Goal: Information Seeking & Learning: Compare options

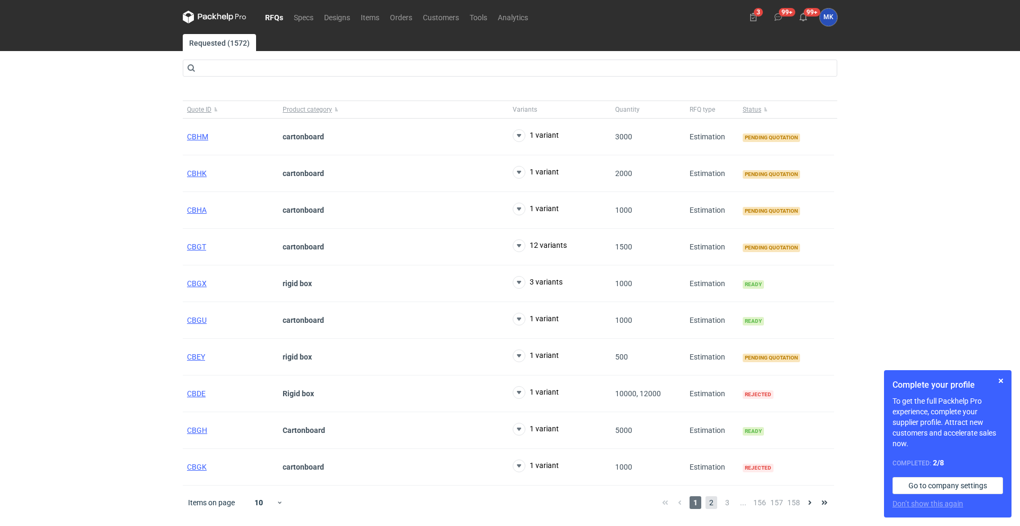
click at [713, 504] on span "2" at bounding box center [712, 502] width 12 height 13
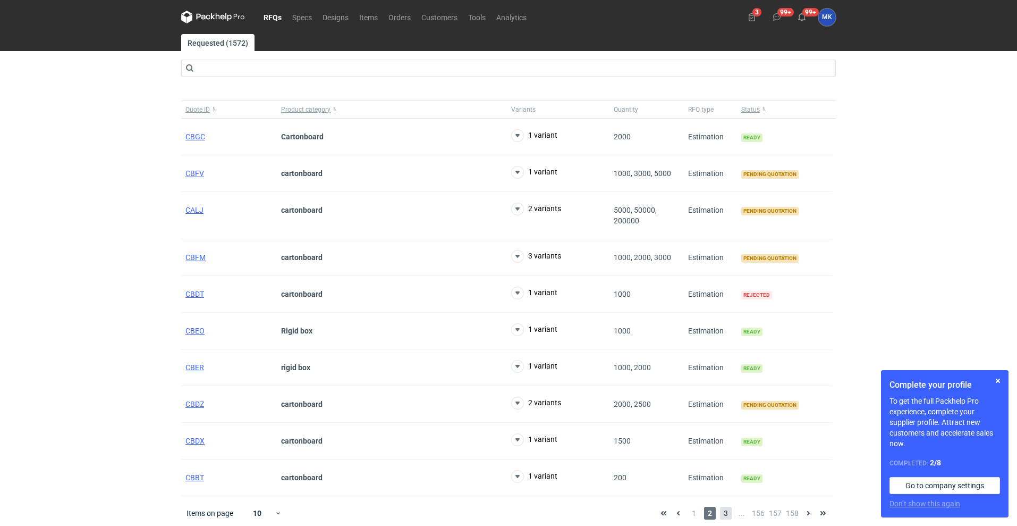
click at [730, 510] on span "3" at bounding box center [726, 512] width 12 height 13
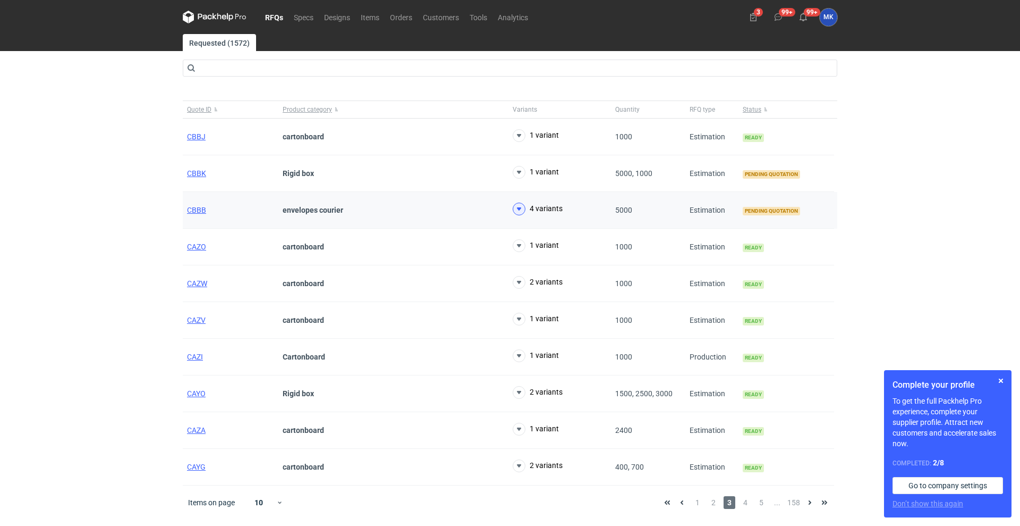
click at [520, 209] on use at bounding box center [519, 208] width 4 height 3
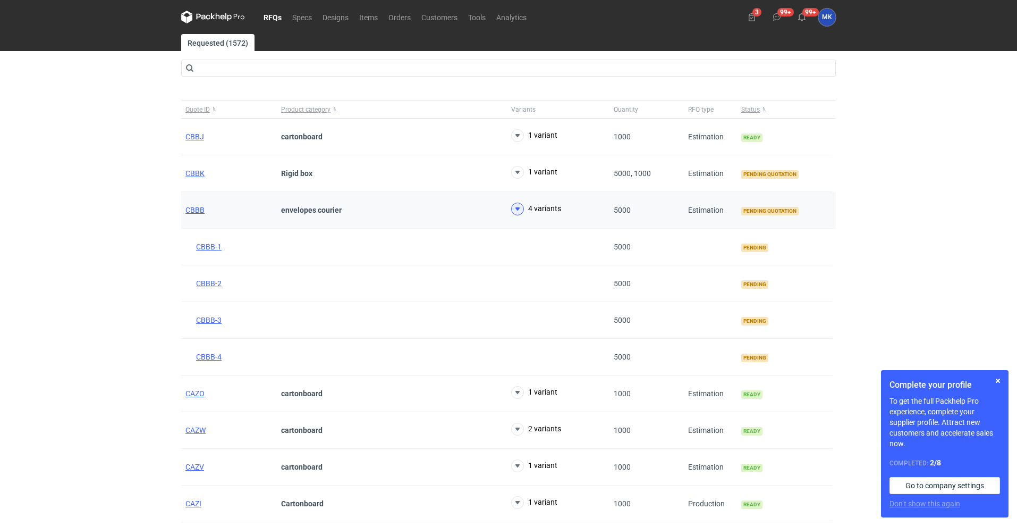
click at [520, 209] on icon at bounding box center [517, 208] width 13 height 13
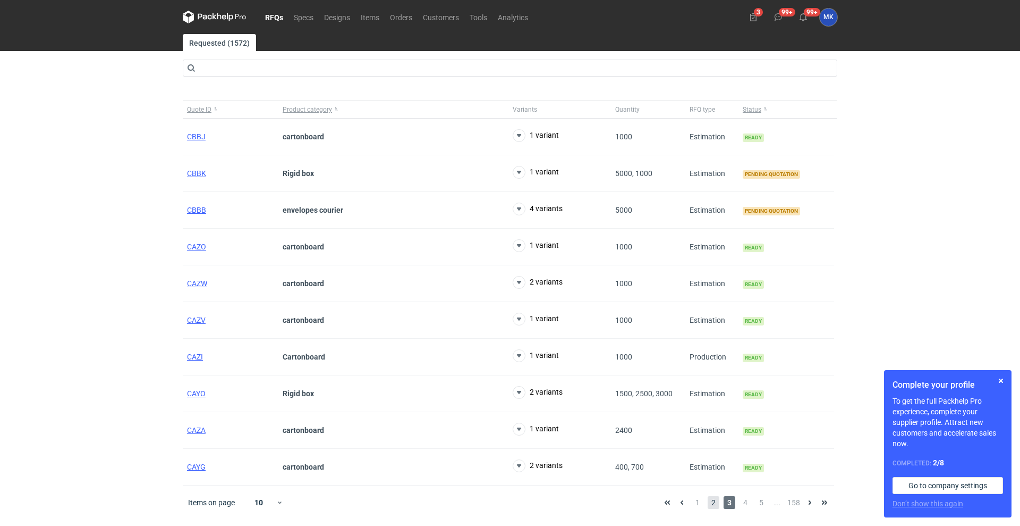
click at [711, 505] on span "2" at bounding box center [714, 502] width 12 height 13
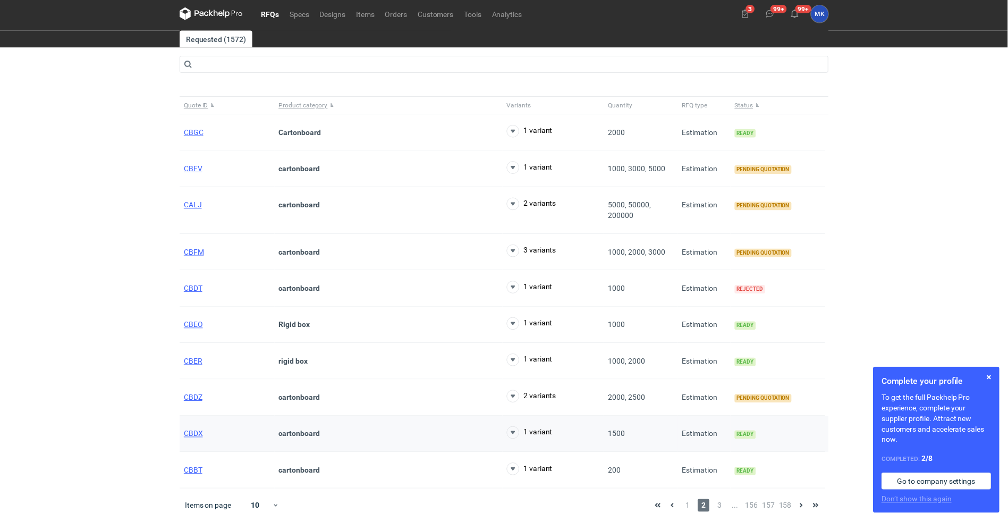
scroll to position [4, 0]
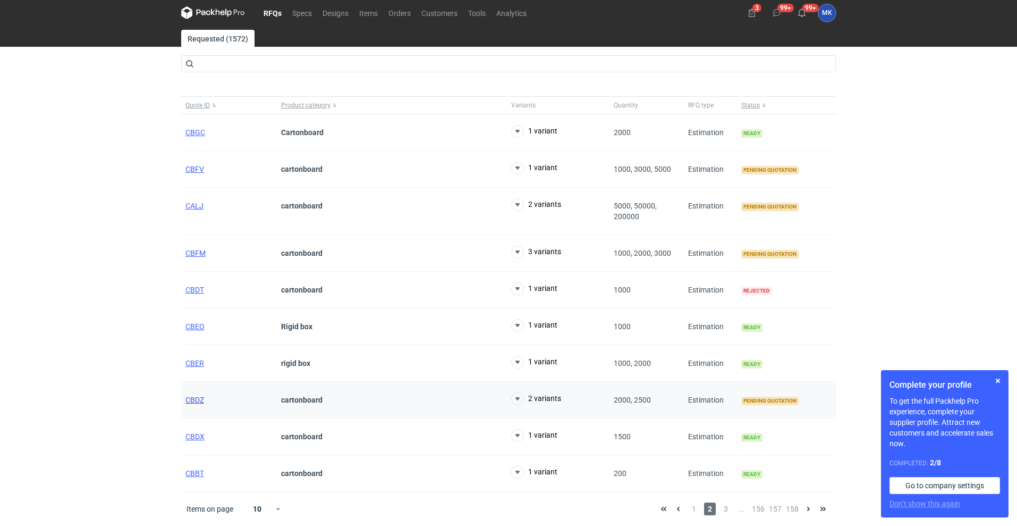
click at [202, 403] on span "CBDZ" at bounding box center [194, 399] width 19 height 9
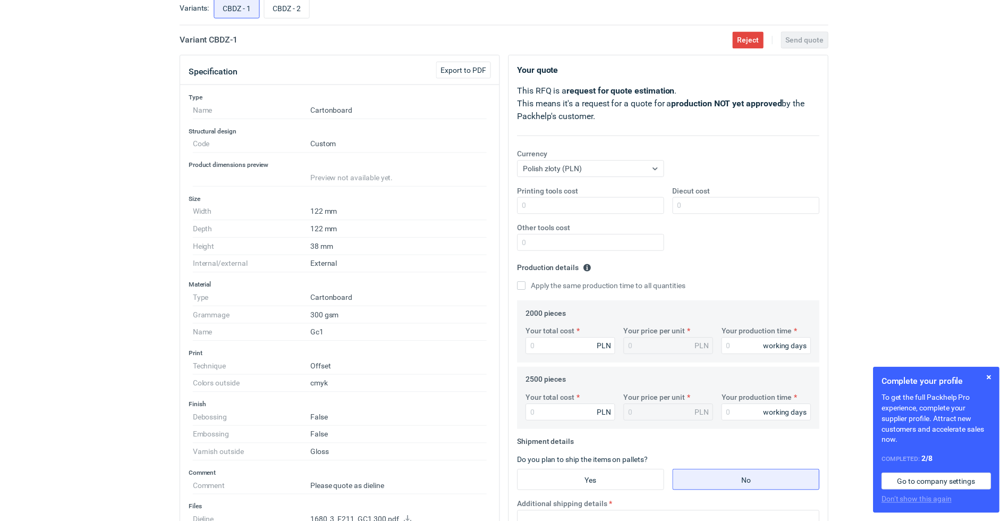
scroll to position [199, 0]
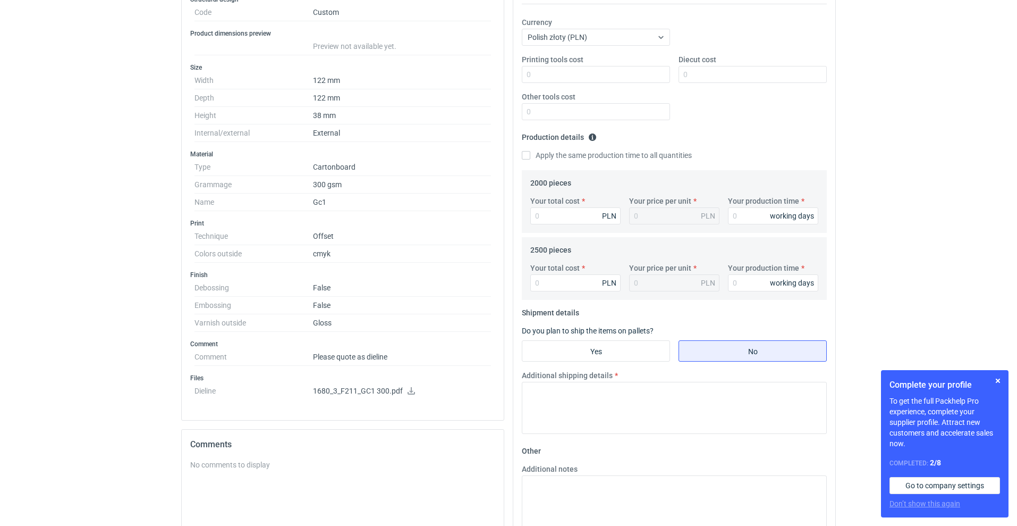
click at [416, 390] on p "1680_3_F211_GC1 300.pdf" at bounding box center [402, 391] width 178 height 10
click at [414, 390] on icon at bounding box center [411, 390] width 9 height 7
click at [2, 250] on div "RFQs Specs Designs Items Orders Customers Tools Analytics 3 99+ 99+ MK Marcin K…" at bounding box center [508, 64] width 1017 height 526
click at [62, 212] on div "RFQs Specs Designs Items Orders Customers Tools Analytics 3 99+ 99+ MK Marcin K…" at bounding box center [504, 61] width 1008 height 521
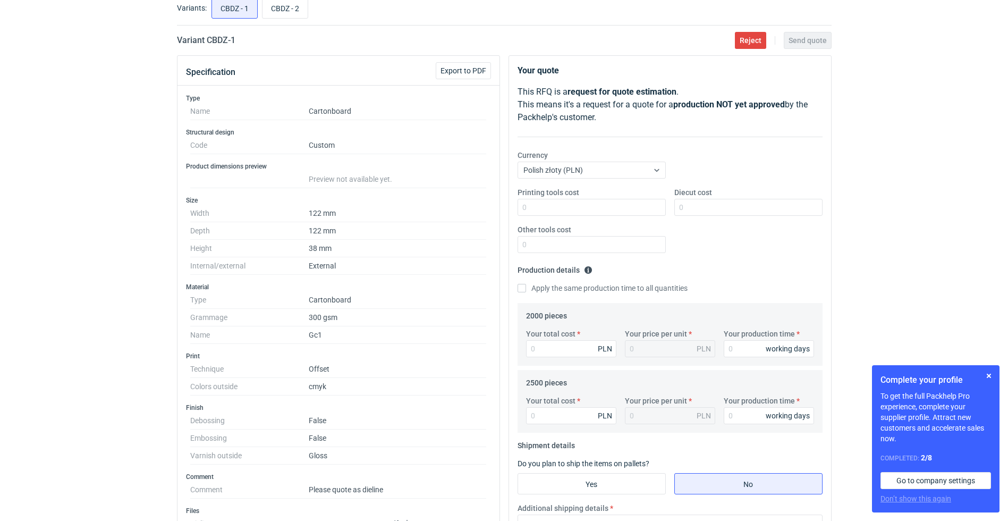
scroll to position [0, 0]
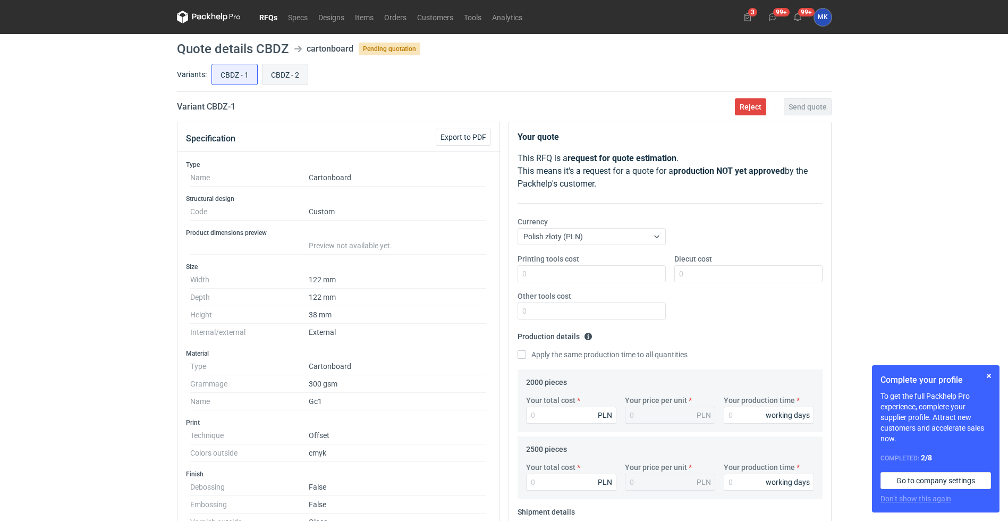
click at [278, 64] on label "CBDZ - 2" at bounding box center [285, 74] width 46 height 21
click at [278, 64] on input "CBDZ - 2" at bounding box center [285, 74] width 45 height 20
radio input "true"
click at [254, 71] on input "CBDZ - 1" at bounding box center [234, 74] width 45 height 20
radio input "true"
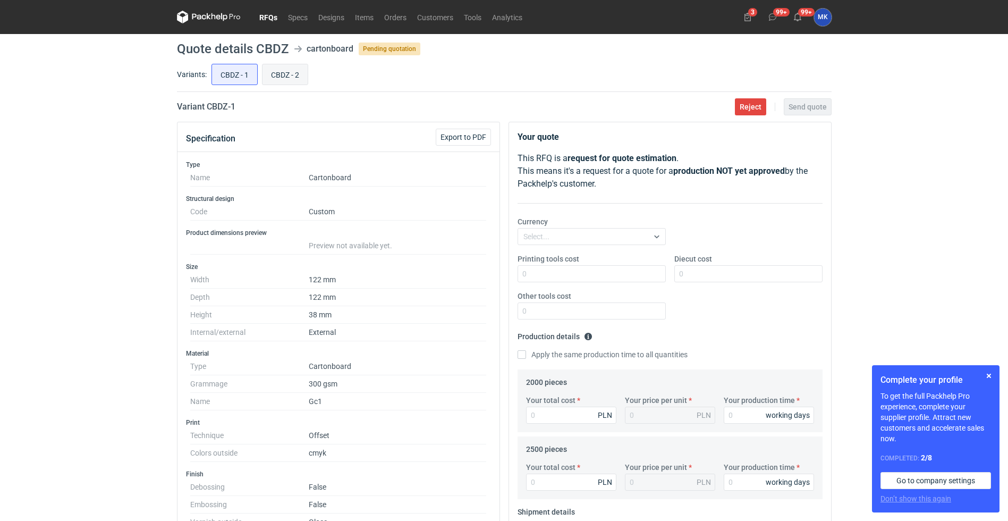
click at [289, 70] on input "CBDZ - 2" at bounding box center [285, 74] width 45 height 20
radio input "true"
click at [260, 71] on div "CBDZ - 1 CBDZ - 2" at bounding box center [520, 75] width 622 height 26
click at [281, 71] on input "CBDZ - 2" at bounding box center [285, 74] width 45 height 20
click at [249, 72] on input "CBDZ - 1" at bounding box center [234, 74] width 45 height 20
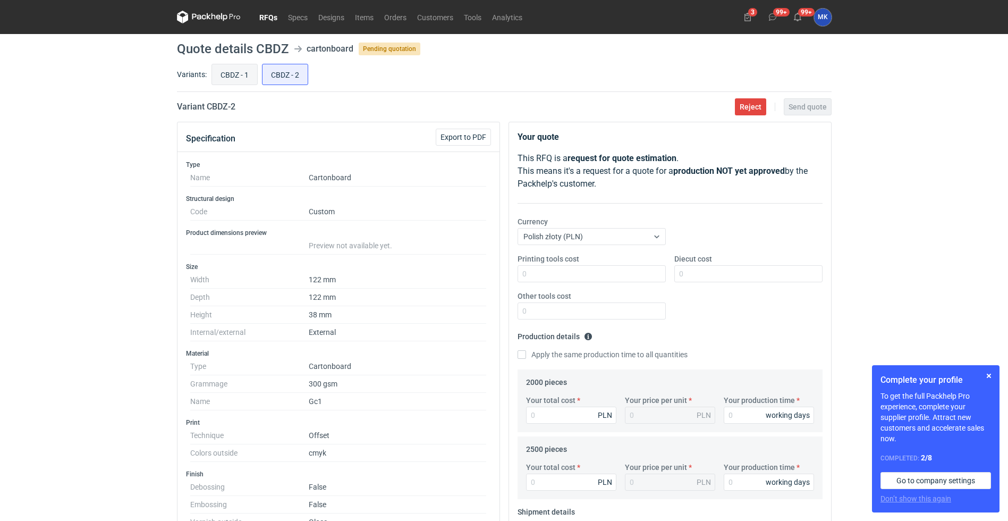
radio input "true"
click at [280, 70] on input "CBDZ - 2" at bounding box center [285, 74] width 45 height 20
radio input "true"
click at [221, 76] on input "CBDZ - 1" at bounding box center [234, 74] width 45 height 20
radio input "true"
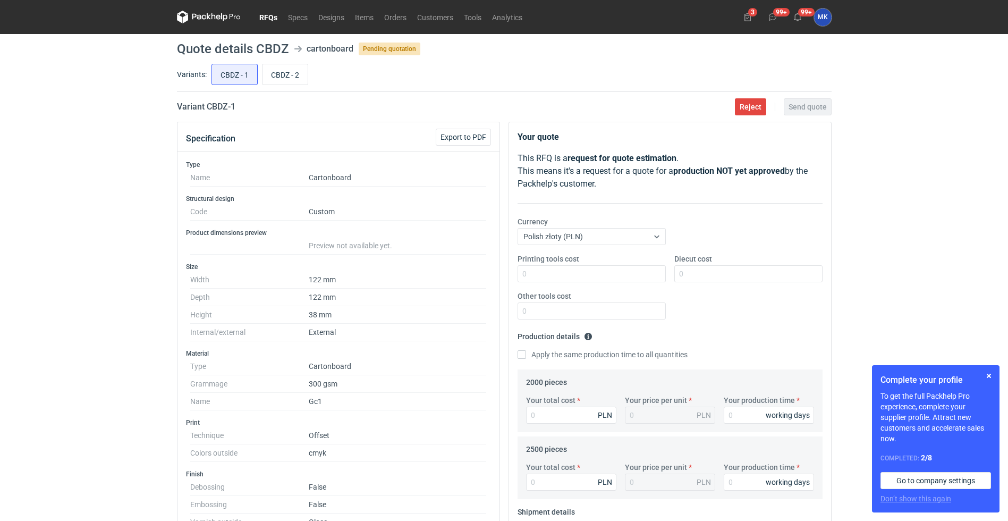
click at [96, 285] on div "RFQs Specs Designs Items Orders Customers Tools Analytics 3 99+ 99+ MK Marcin K…" at bounding box center [504, 260] width 1008 height 521
click at [268, 368] on dt "Type" at bounding box center [249, 367] width 119 height 18
click at [79, 207] on div "RFQs Specs Designs Items Orders Customers Tools Analytics 3 99+ 99+ MK Marcin K…" at bounding box center [504, 260] width 1008 height 521
click at [290, 72] on input "CBDZ - 2" at bounding box center [285, 74] width 45 height 20
radio input "true"
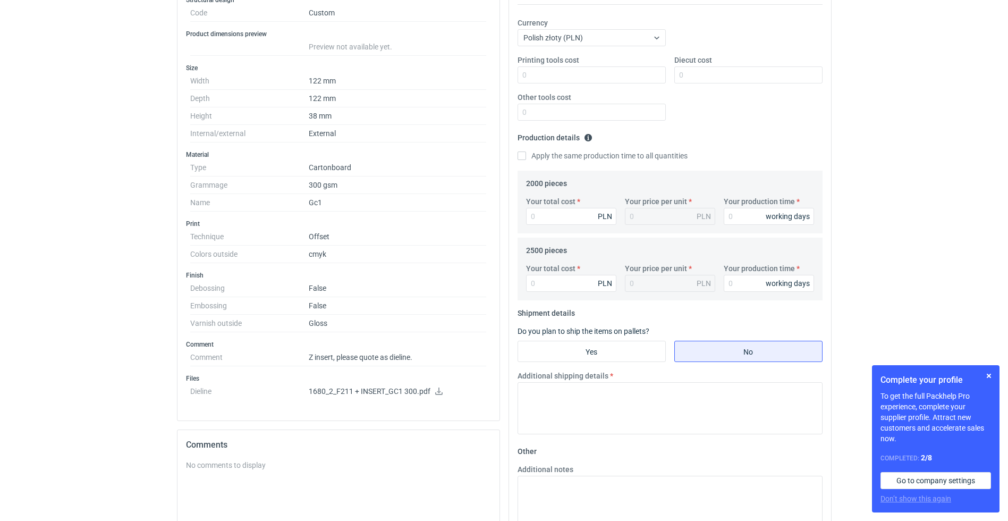
scroll to position [199, 0]
click at [436, 393] on icon at bounding box center [438, 390] width 7 height 7
click at [386, 204] on dd "Gc1" at bounding box center [398, 202] width 178 height 18
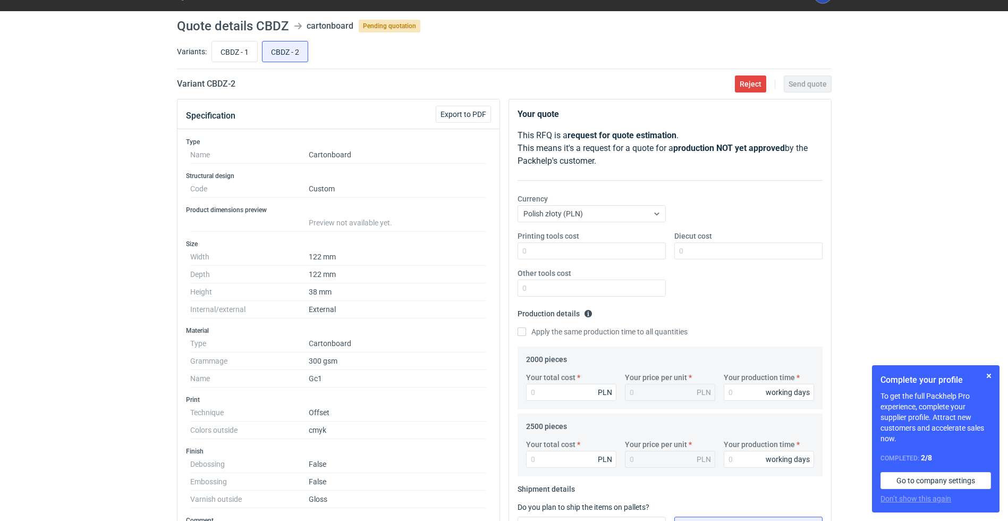
scroll to position [0, 0]
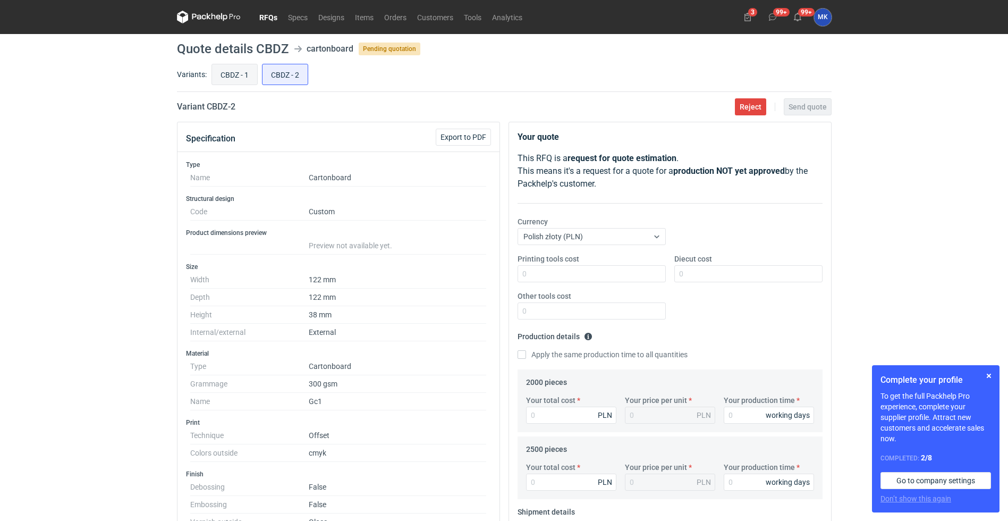
click at [218, 75] on input "CBDZ - 1" at bounding box center [234, 74] width 45 height 20
radio input "true"
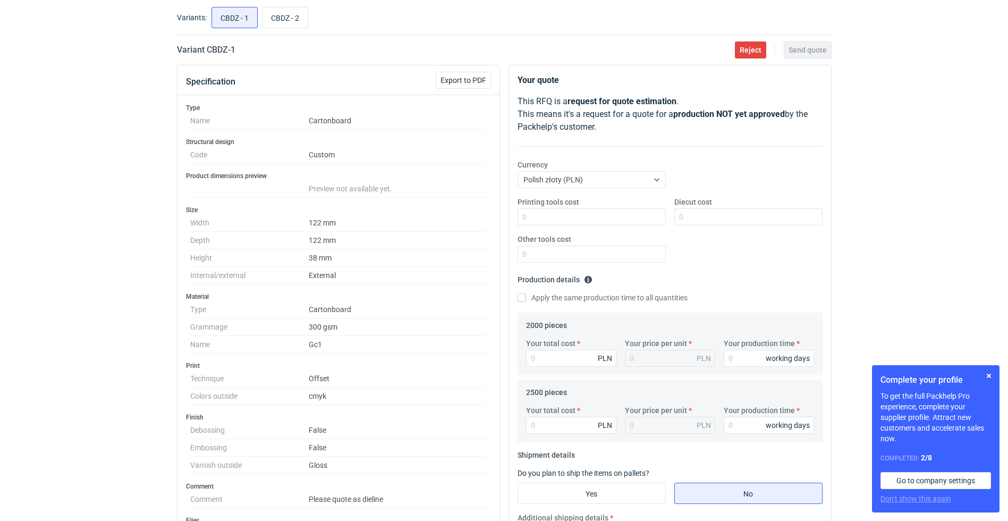
scroll to position [133, 0]
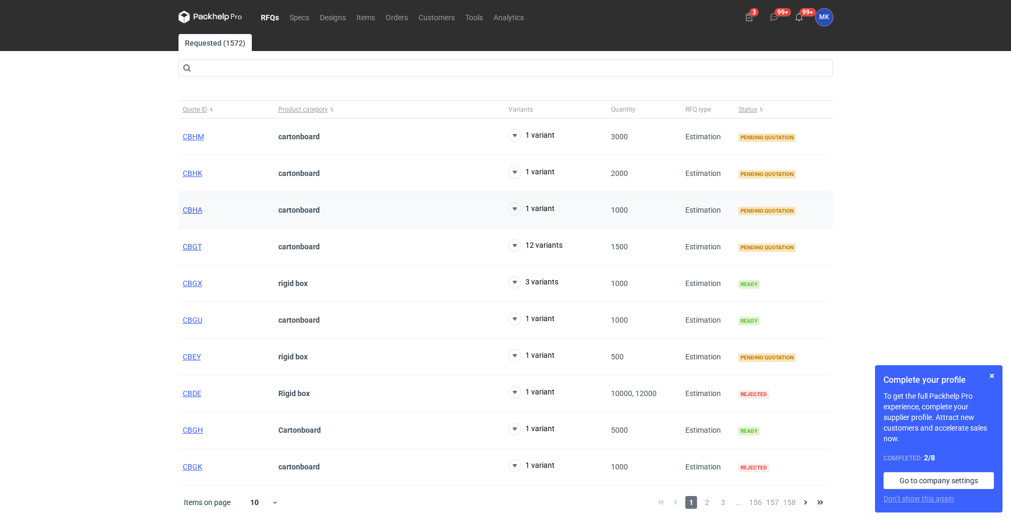
drag, startPoint x: 183, startPoint y: 245, endPoint x: 195, endPoint y: 212, distance: 34.8
click at [183, 245] on span "CBGT" at bounding box center [192, 246] width 19 height 9
click at [189, 209] on span "CBHA" at bounding box center [193, 210] width 20 height 9
click at [193, 171] on span "CBHK" at bounding box center [193, 173] width 20 height 9
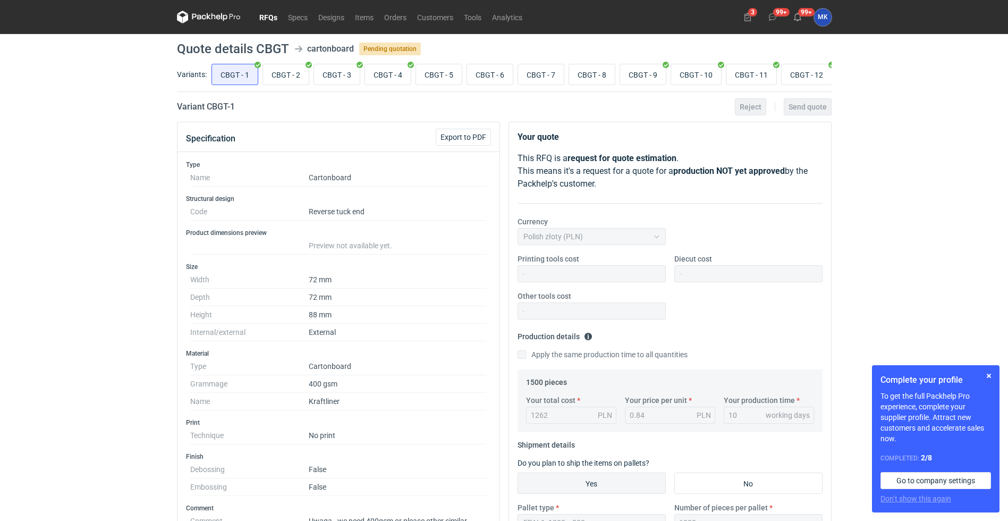
scroll to position [36, 0]
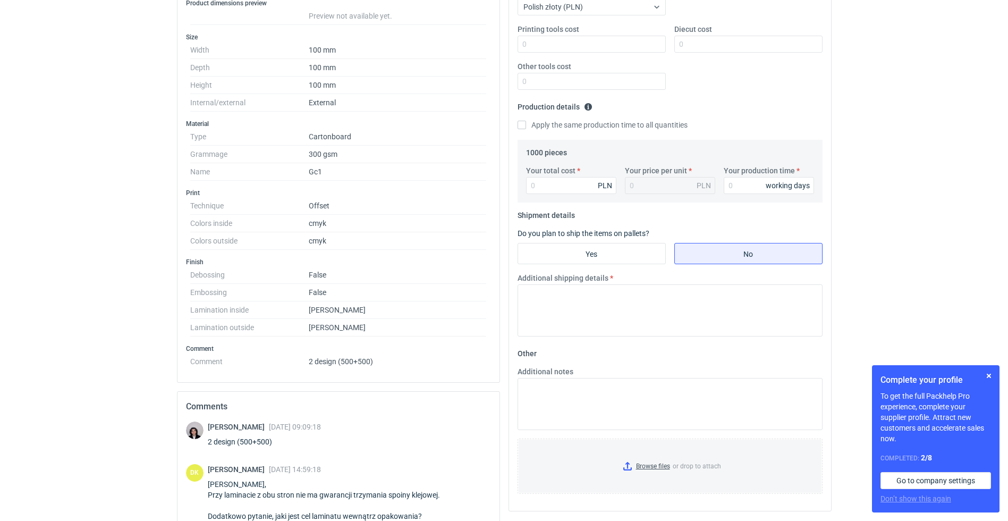
scroll to position [156, 0]
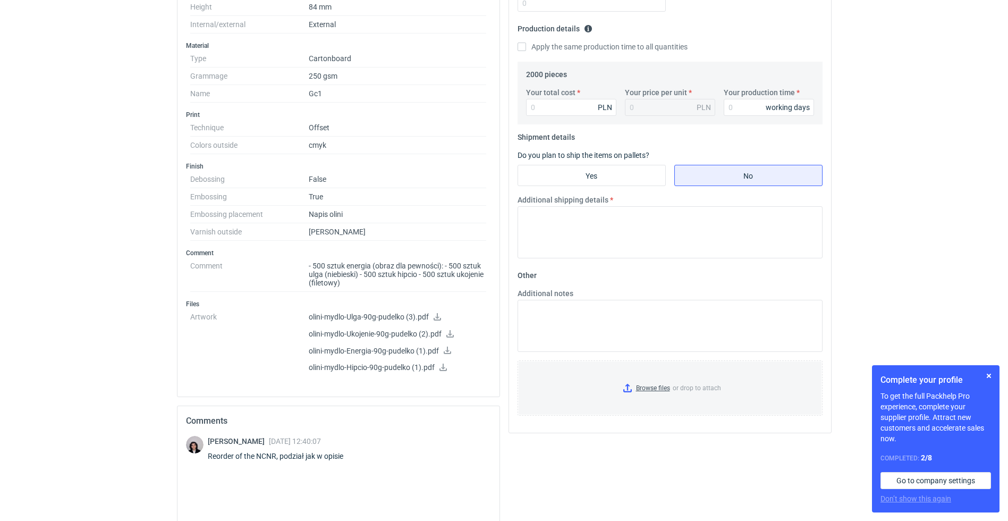
scroll to position [315, 0]
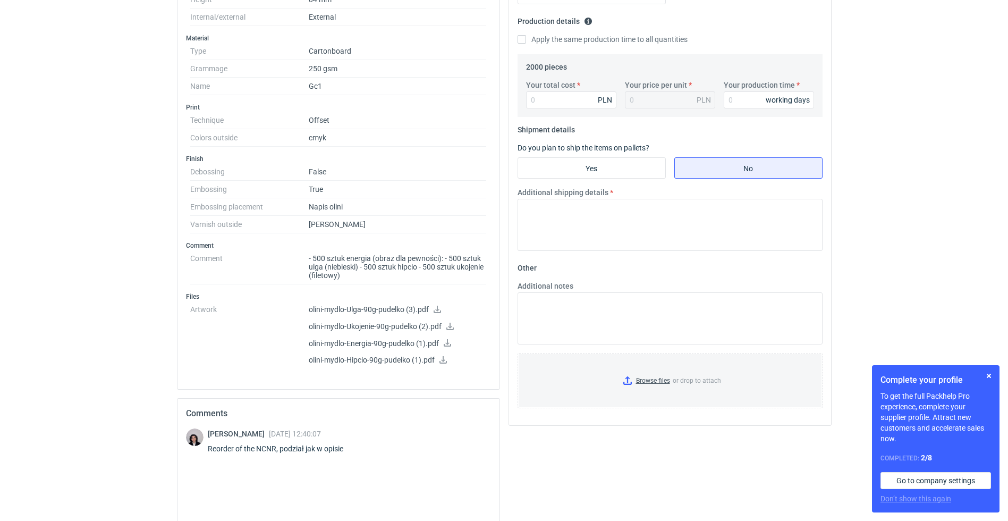
click at [437, 309] on icon at bounding box center [437, 309] width 7 height 7
drag, startPoint x: 258, startPoint y: 446, endPoint x: 276, endPoint y: 446, distance: 18.1
click at [276, 446] on div "Reorder of the NCNR, podział jak w opisie" at bounding box center [282, 448] width 148 height 11
click at [272, 444] on div "Reorder of the NCNR, podział jak w opisie" at bounding box center [282, 448] width 148 height 11
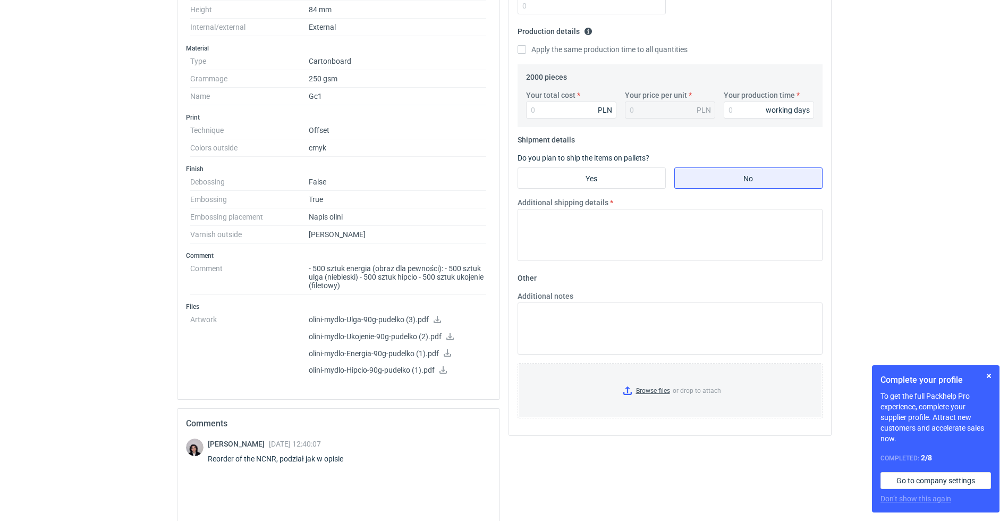
scroll to position [0, 0]
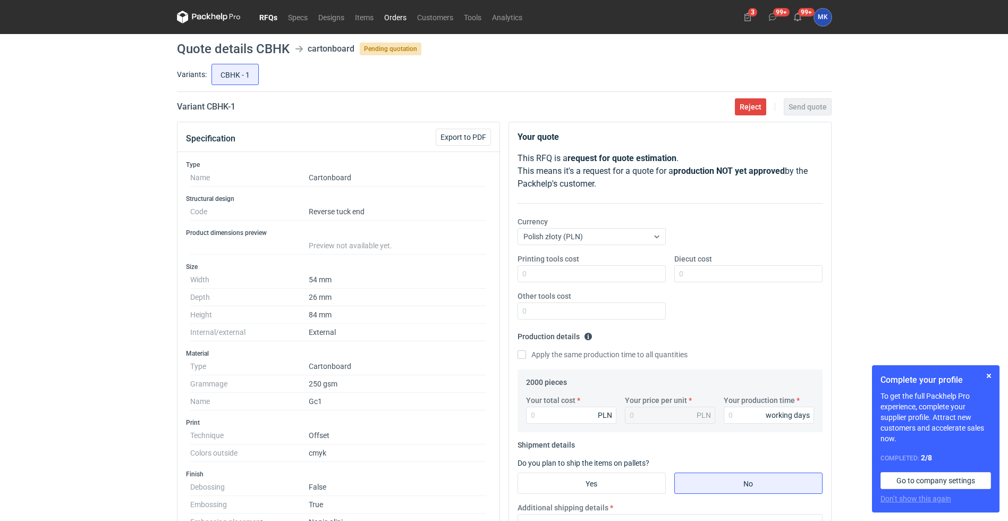
click at [406, 16] on link "Orders" at bounding box center [395, 17] width 33 height 13
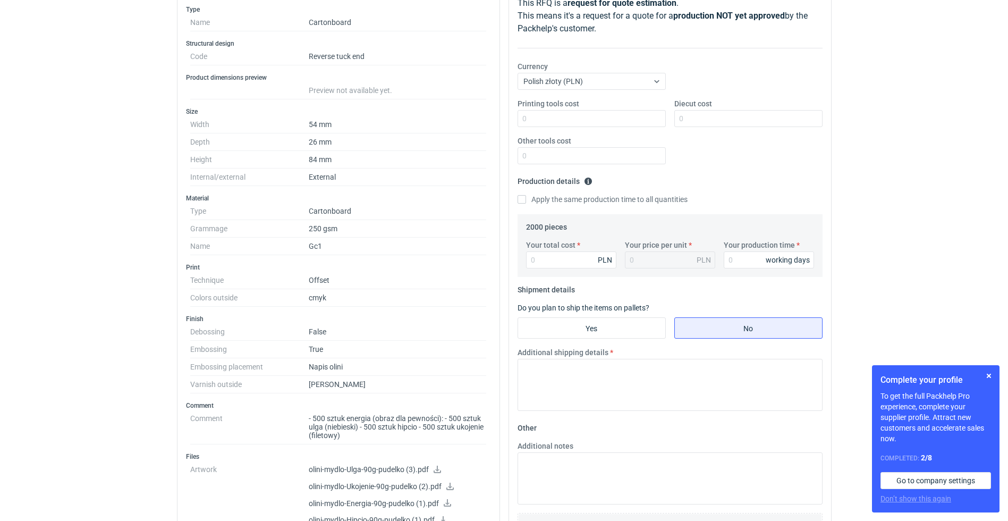
scroll to position [133, 0]
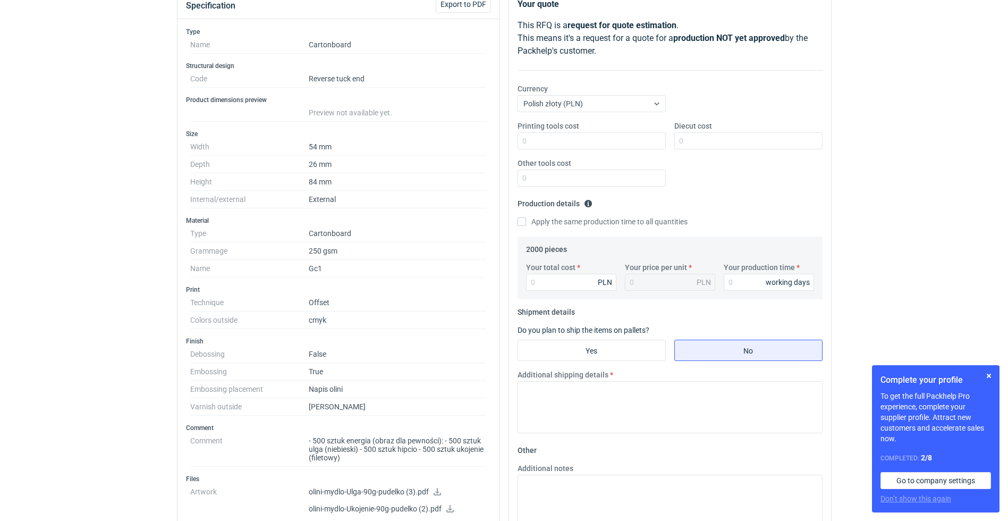
click at [58, 330] on div "RFQs Specs Designs Items Orders Customers Tools Analytics 3 99+ 99+ MK Marcin K…" at bounding box center [504, 127] width 1008 height 521
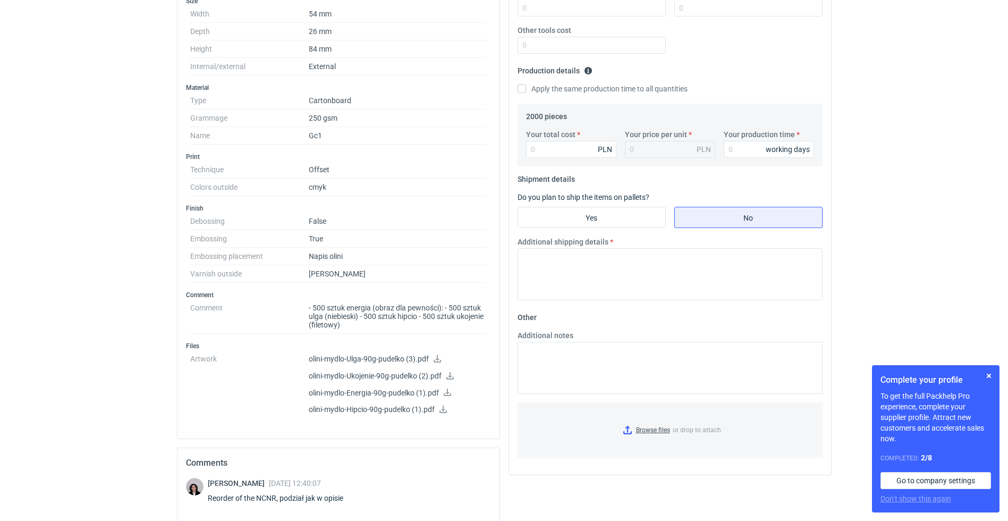
scroll to position [332, 0]
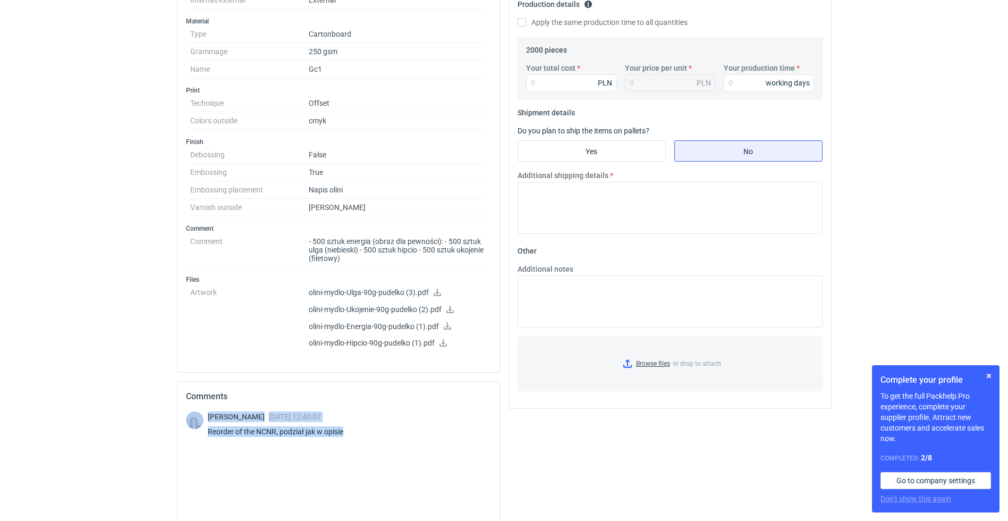
drag, startPoint x: 352, startPoint y: 429, endPoint x: 196, endPoint y: 433, distance: 155.8
click at [196, 433] on div "Sebastian Markut 04 Sep 2025 12:40:07 Reorder of the NCNR, podział jak w opisie" at bounding box center [338, 426] width 305 height 30
click at [215, 441] on div "Sebastian Markut 04 Sep 2025 12:40:07 Reorder of the NCNR, podział jak w opisie" at bounding box center [282, 426] width 148 height 30
drag, startPoint x: 362, startPoint y: 432, endPoint x: 208, endPoint y: 435, distance: 154.2
click at [208, 435] on div "Sebastian Markut 04 Sep 2025 12:40:07 Reorder of the NCNR, podział jak w opisie" at bounding box center [338, 426] width 305 height 30
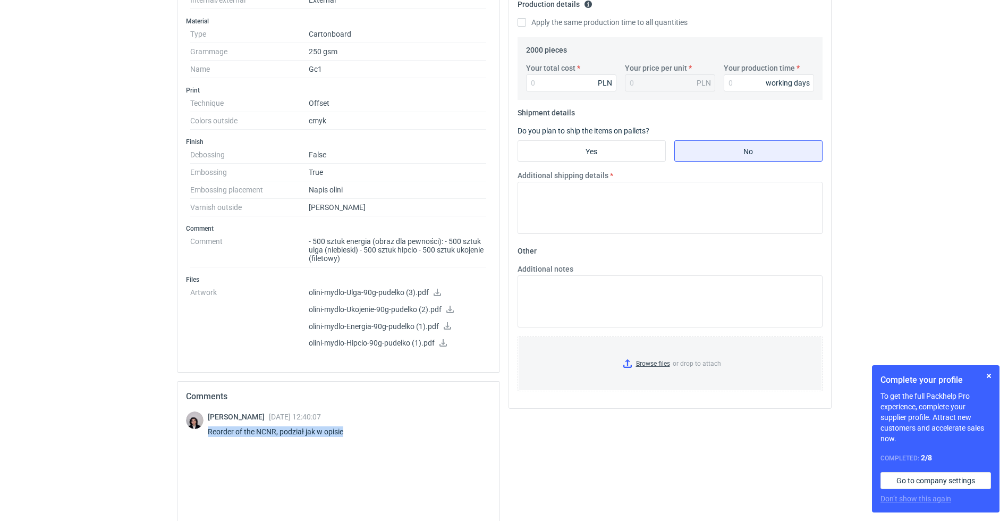
drag, startPoint x: 280, startPoint y: 432, endPoint x: 282, endPoint y: 422, distance: 9.7
click at [280, 432] on div "Reorder of the NCNR, podział jak w opisie" at bounding box center [282, 431] width 148 height 11
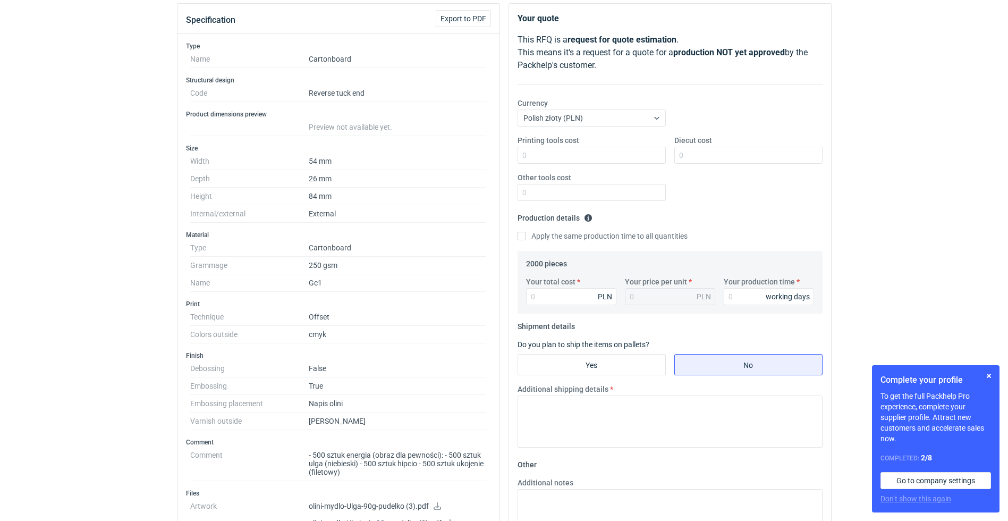
scroll to position [0, 0]
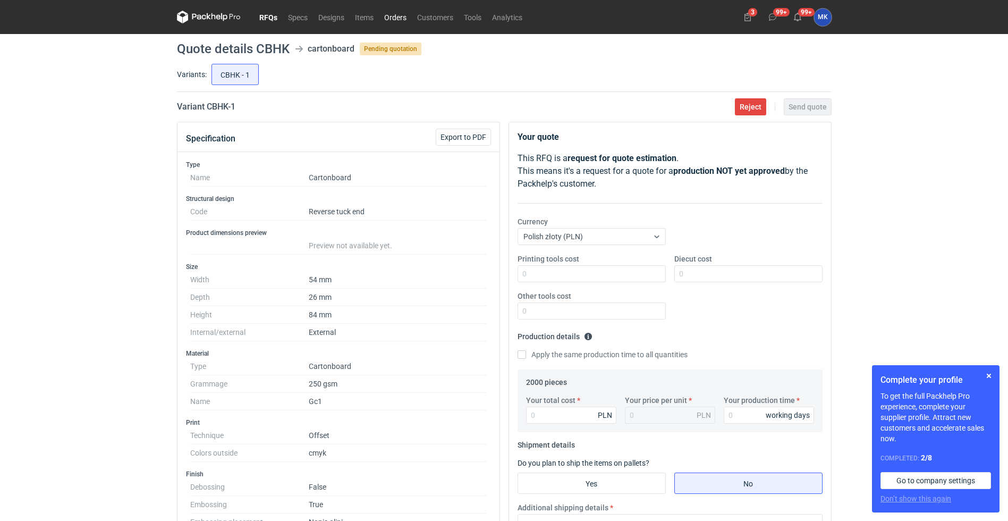
click at [394, 14] on link "Orders" at bounding box center [395, 17] width 33 height 13
click at [267, 44] on h1 "Quote details CBHK" at bounding box center [233, 49] width 113 height 13
copy h1 "CBHK"
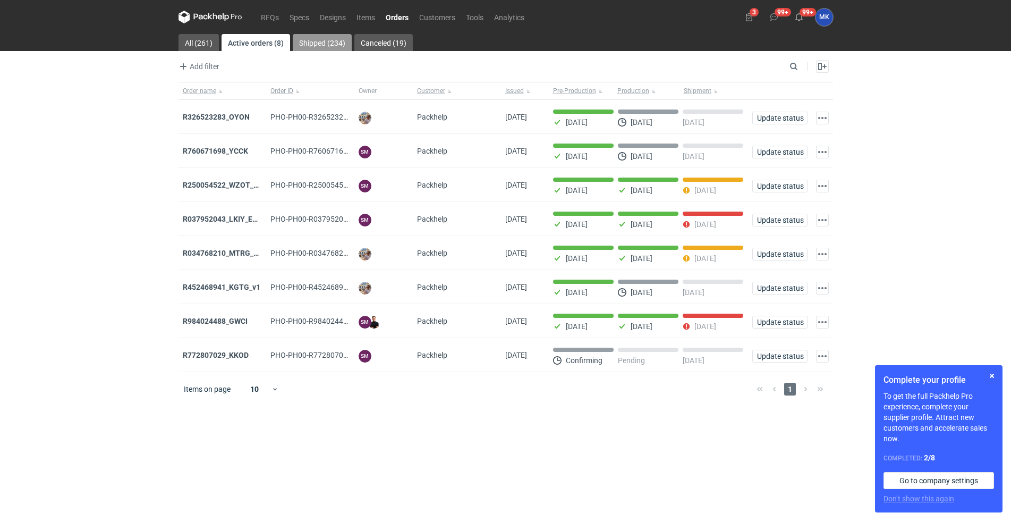
drag, startPoint x: 328, startPoint y: 45, endPoint x: 336, endPoint y: 45, distance: 7.4
click at [328, 45] on link "Shipped (234)" at bounding box center [322, 42] width 59 height 17
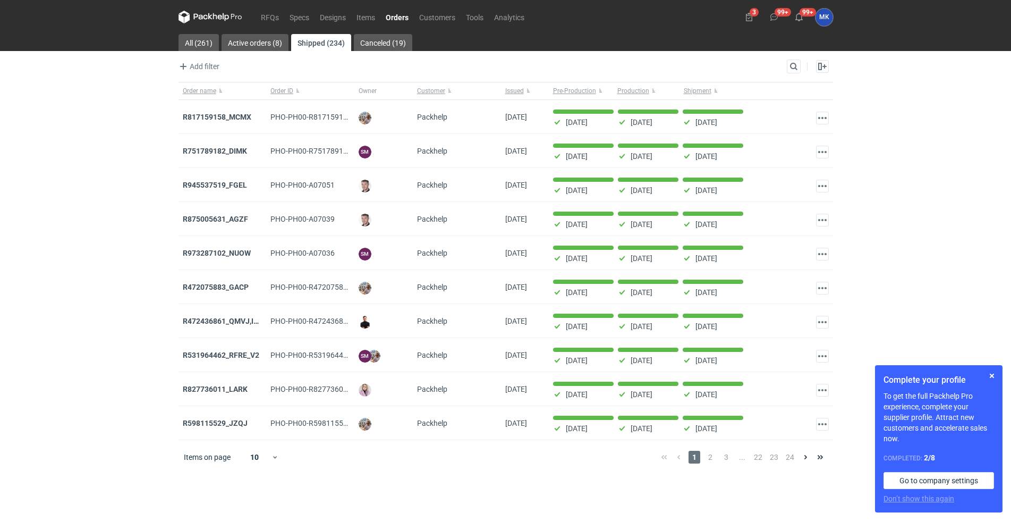
click at [793, 73] on div "Add filter Owner first name Owner last name Issued Customer Search Enable all D…" at bounding box center [506, 71] width 655 height 22
click at [790, 70] on input "Search" at bounding box center [747, 66] width 105 height 13
click at [733, 66] on input "Search" at bounding box center [747, 66] width 105 height 13
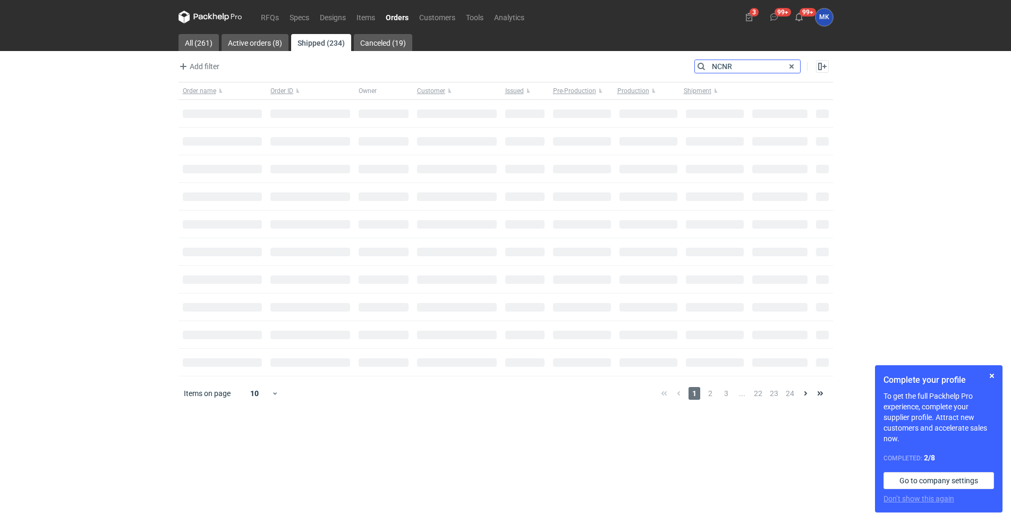
type input "NCNR"
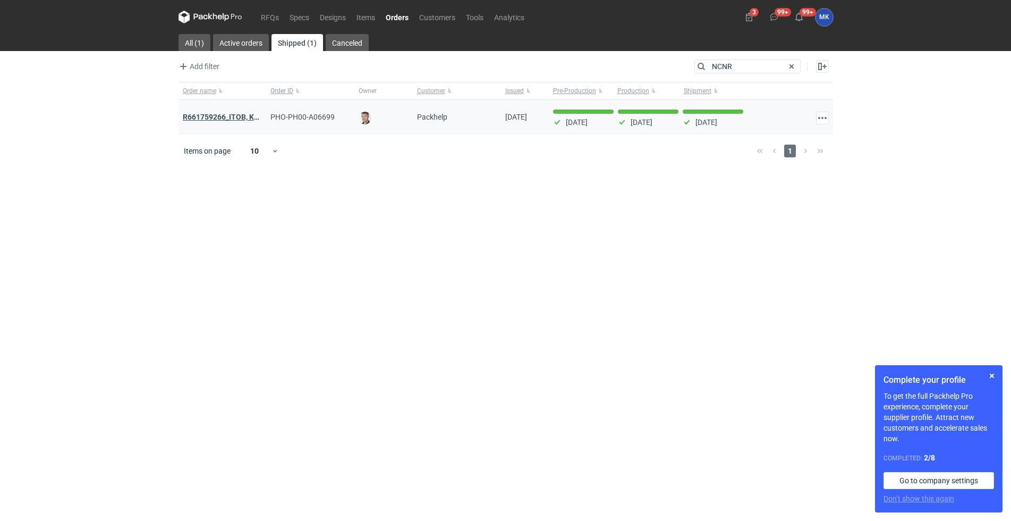
click at [234, 114] on strong "R661759266_ITOB, KNNJ, DWWK, NCNR , KRHO, QBVM" at bounding box center [273, 117] width 181 height 12
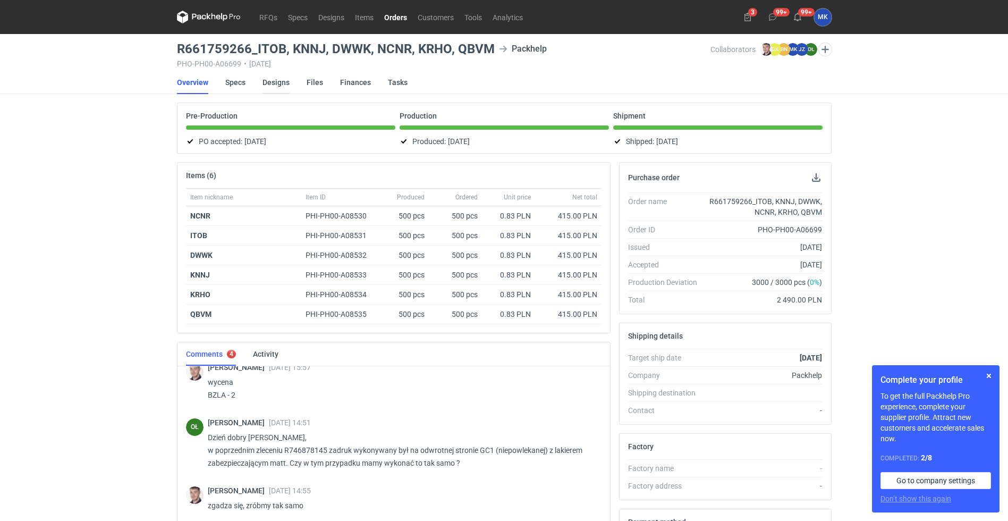
click at [281, 79] on link "Designs" at bounding box center [276, 82] width 27 height 23
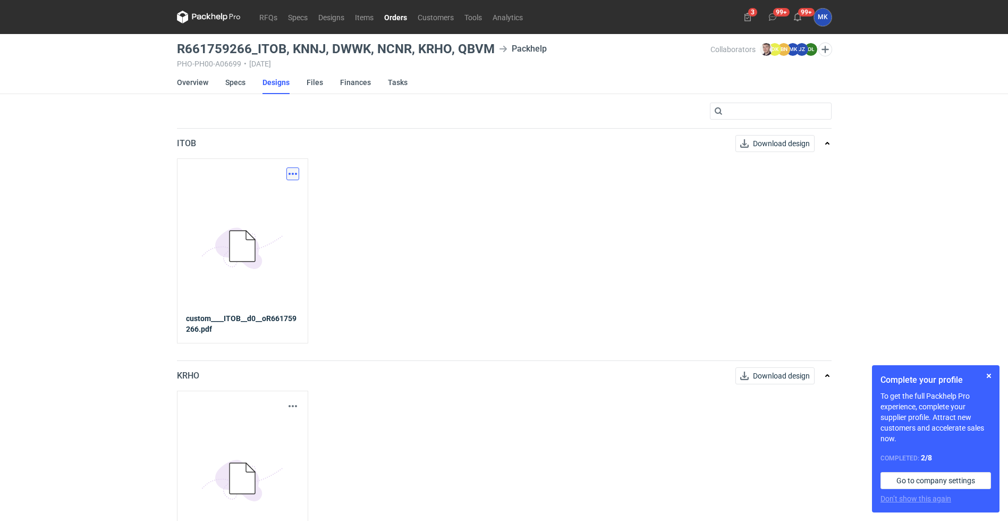
click at [297, 169] on button "button" at bounding box center [292, 173] width 13 height 13
click at [252, 196] on link "Download design part" at bounding box center [246, 197] width 98 height 17
click at [198, 77] on link "Overview" at bounding box center [192, 82] width 31 height 23
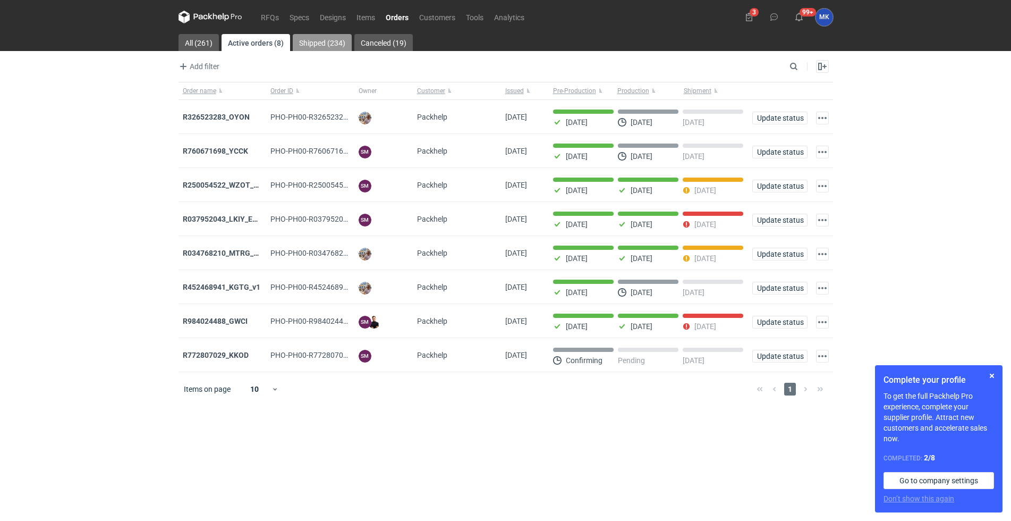
click at [327, 37] on link "Shipped (234)" at bounding box center [322, 42] width 59 height 17
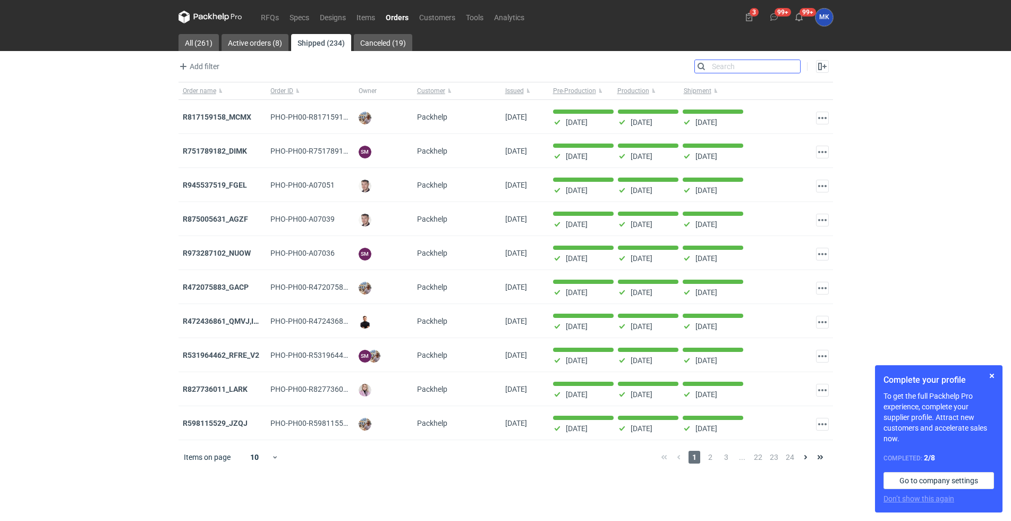
click at [792, 70] on input "Search" at bounding box center [747, 66] width 105 height 13
click at [731, 67] on input "Search" at bounding box center [747, 66] width 105 height 13
type input "ncnr"
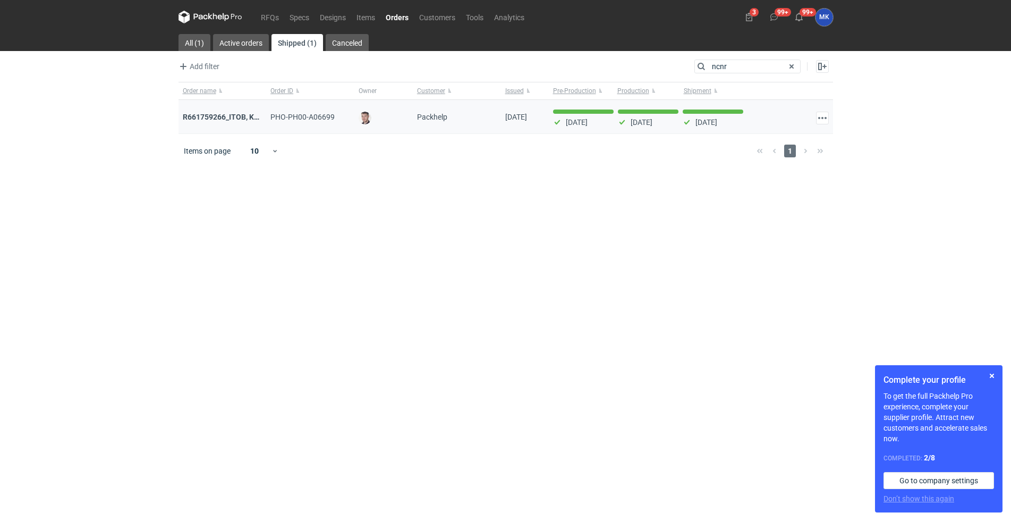
click at [223, 110] on div "R661759266_ITOB, KNNJ, DWWK, NCNR , KRHO, QBVM" at bounding box center [223, 117] width 88 height 34
click at [223, 113] on strong "R661759266_ITOB, KNNJ, DWWK, NCNR , KRHO, QBVM" at bounding box center [273, 117] width 181 height 12
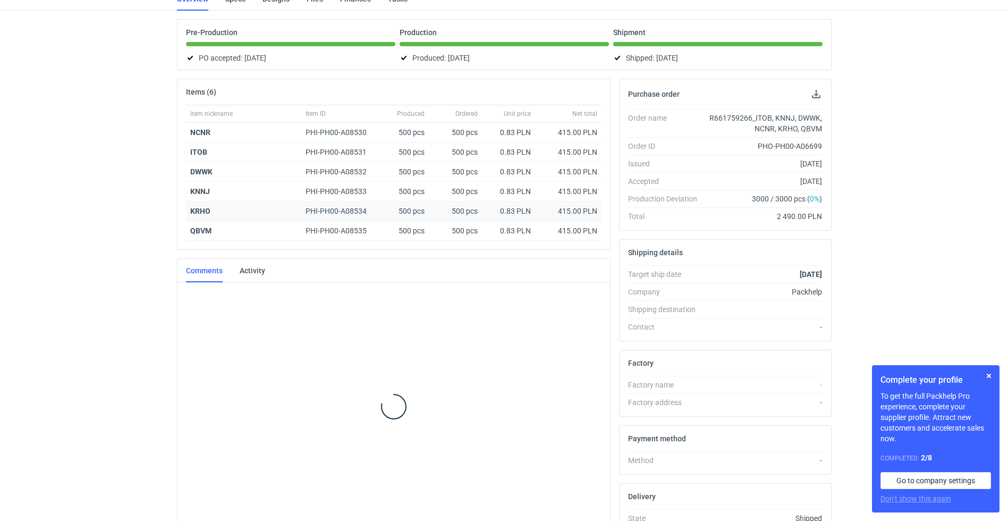
scroll to position [95, 0]
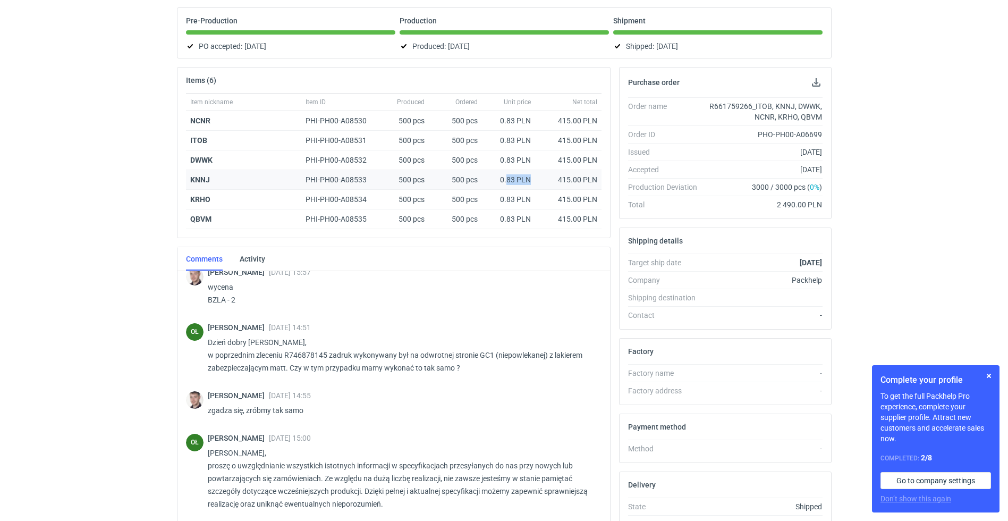
drag, startPoint x: 524, startPoint y: 175, endPoint x: 504, endPoint y: 176, distance: 19.7
click at [508, 177] on div "0.83 PLN" at bounding box center [508, 179] width 45 height 11
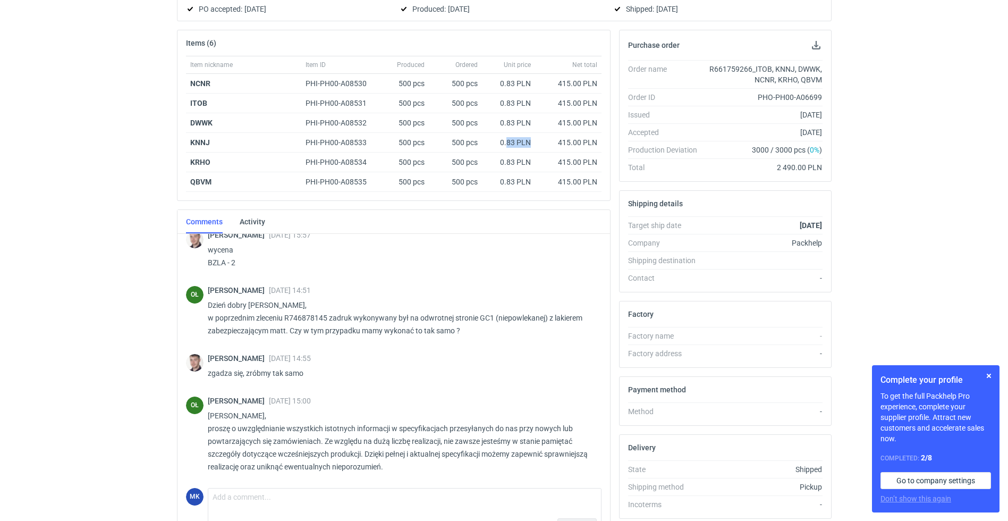
scroll to position [0, 0]
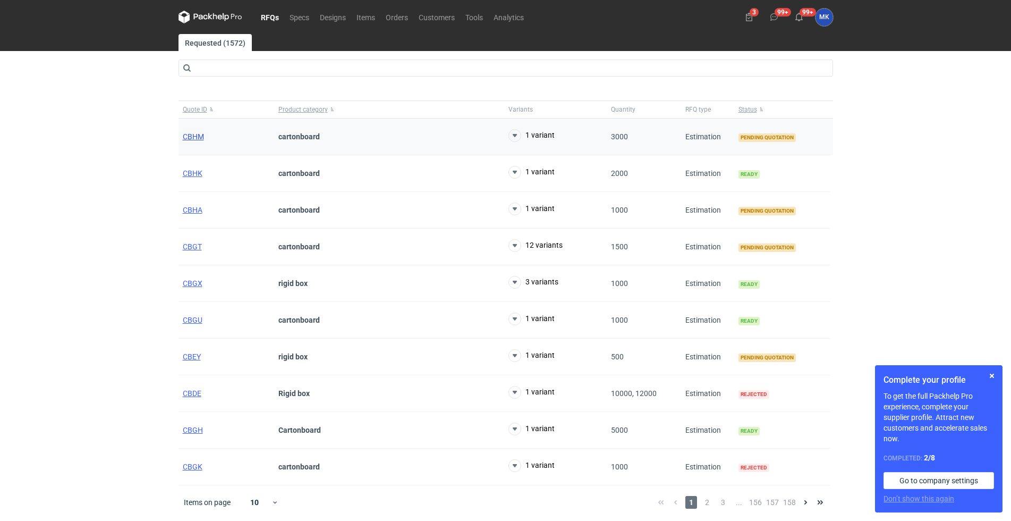
click at [193, 139] on span "CBHM" at bounding box center [193, 136] width 21 height 9
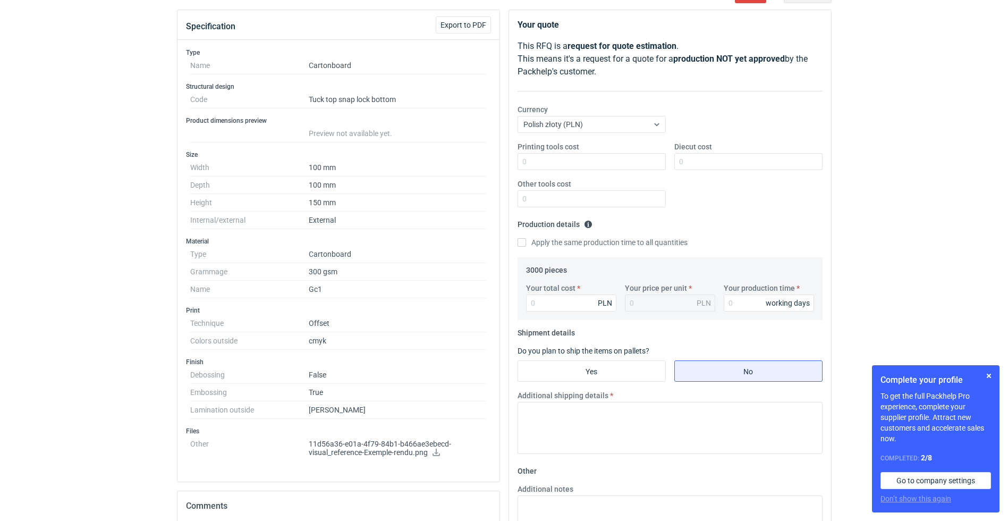
scroll to position [133, 0]
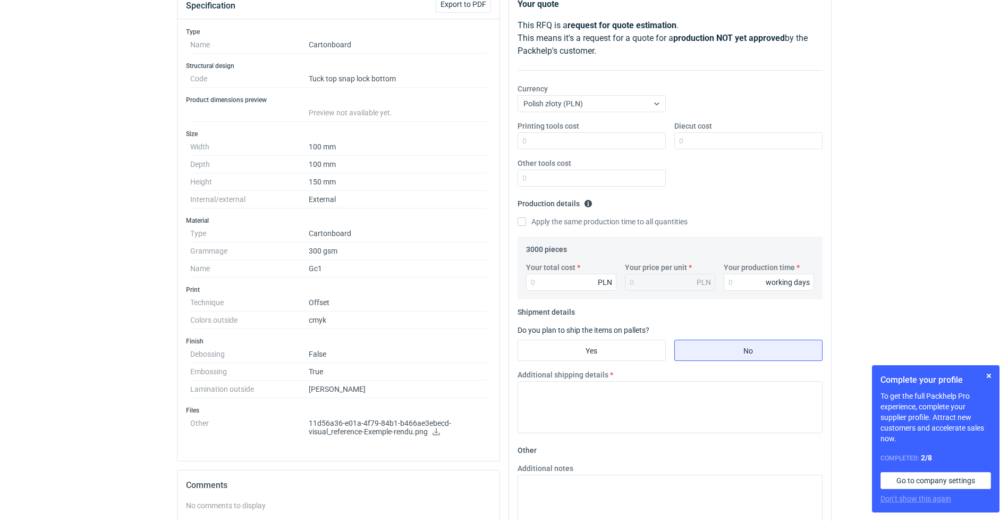
click at [435, 435] on link at bounding box center [436, 432] width 9 height 9
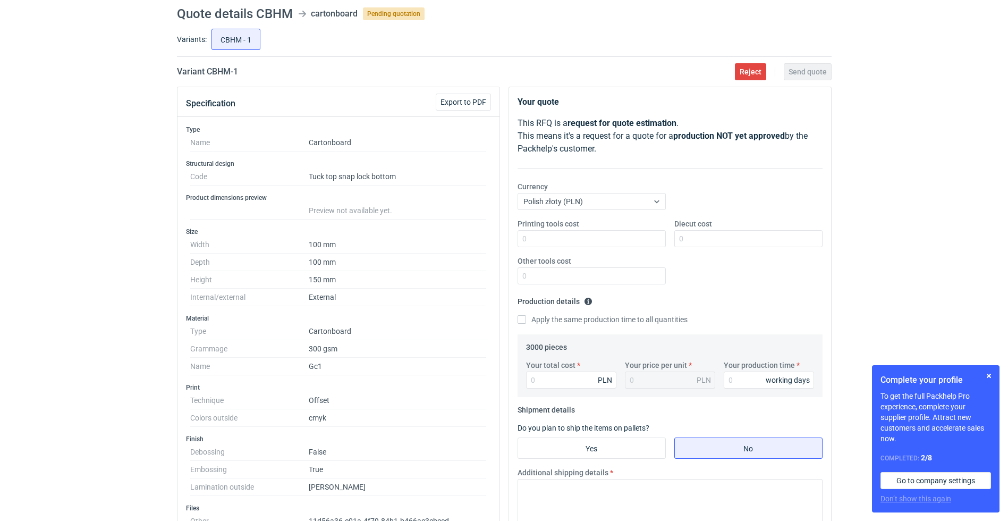
scroll to position [66, 0]
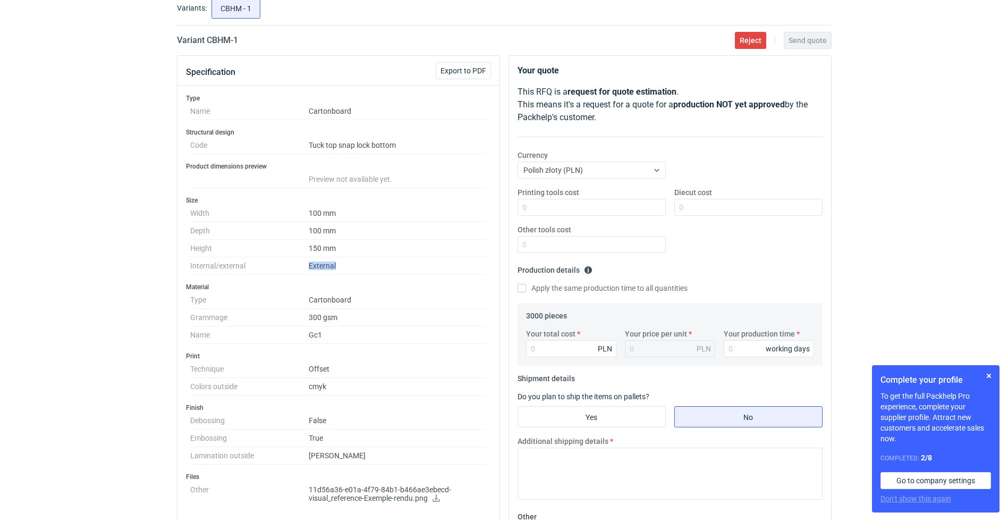
drag, startPoint x: 307, startPoint y: 266, endPoint x: 350, endPoint y: 266, distance: 42.5
click at [350, 266] on dl "Width 100 mm Depth 100 mm Height 150 mm Internal/external External" at bounding box center [338, 240] width 297 height 70
drag, startPoint x: 328, startPoint y: 301, endPoint x: 335, endPoint y: 306, distance: 8.1
click at [335, 303] on dd "Cartonboard" at bounding box center [398, 300] width 178 height 18
click at [327, 319] on dd "300 gsm" at bounding box center [398, 318] width 178 height 18
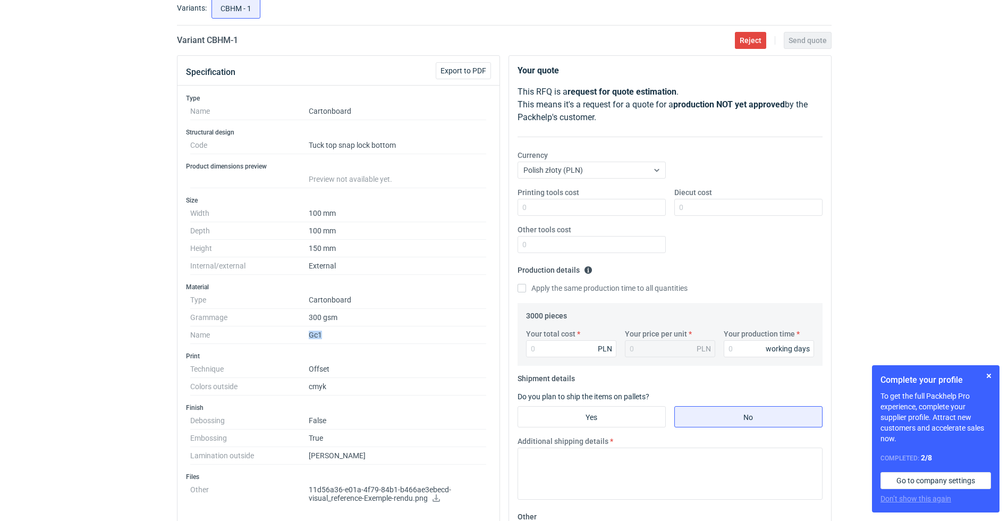
drag, startPoint x: 310, startPoint y: 334, endPoint x: 326, endPoint y: 338, distance: 16.4
click at [324, 336] on dd "Gc1" at bounding box center [398, 335] width 178 height 18
drag, startPoint x: 318, startPoint y: 371, endPoint x: 334, endPoint y: 371, distance: 16.0
click at [331, 371] on dd "Offset" at bounding box center [398, 369] width 178 height 18
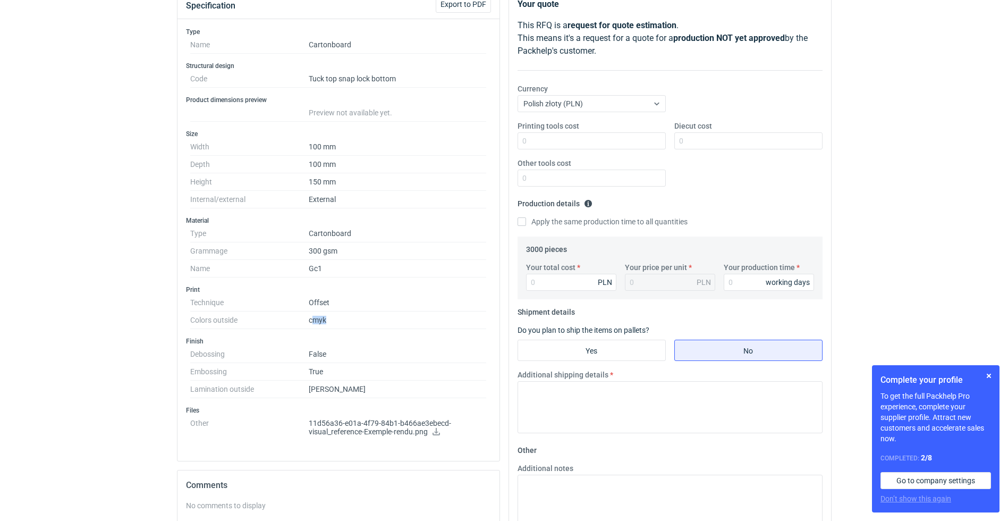
drag, startPoint x: 314, startPoint y: 320, endPoint x: 332, endPoint y: 334, distance: 22.7
click at [327, 325] on dd "cmyk" at bounding box center [398, 320] width 178 height 18
drag, startPoint x: 315, startPoint y: 353, endPoint x: 326, endPoint y: 357, distance: 11.6
click at [325, 355] on dd "False" at bounding box center [398, 354] width 178 height 18
drag, startPoint x: 313, startPoint y: 373, endPoint x: 332, endPoint y: 378, distance: 19.7
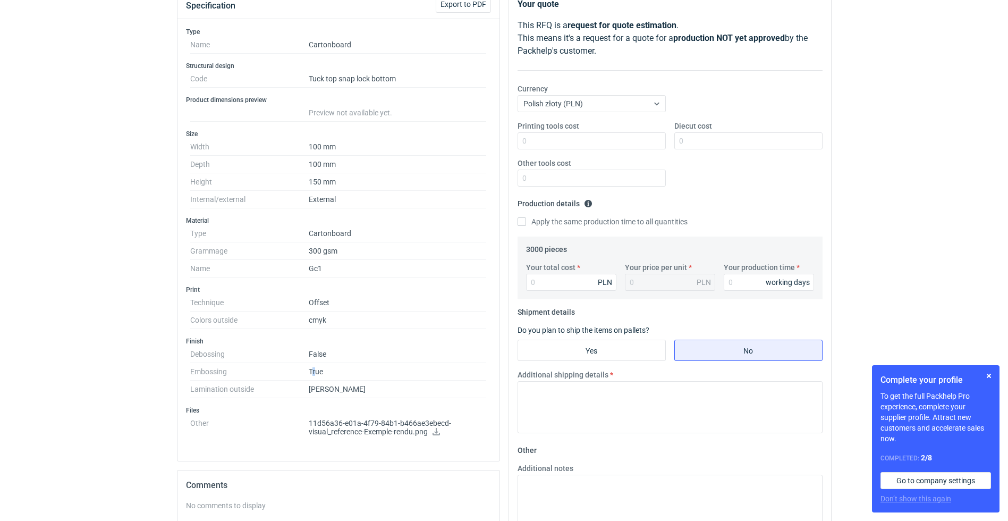
click at [327, 375] on dd "True" at bounding box center [398, 372] width 178 height 18
click at [317, 385] on dd "Matt" at bounding box center [398, 390] width 178 height 18
click at [200, 383] on dt "Lamination outside" at bounding box center [249, 390] width 119 height 18
click at [436, 429] on icon at bounding box center [436, 431] width 7 height 7
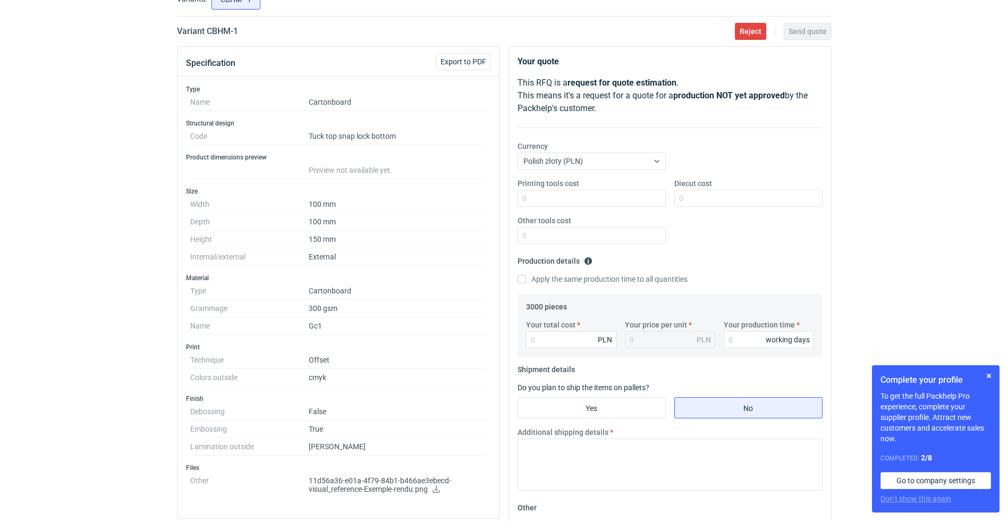
scroll to position [0, 0]
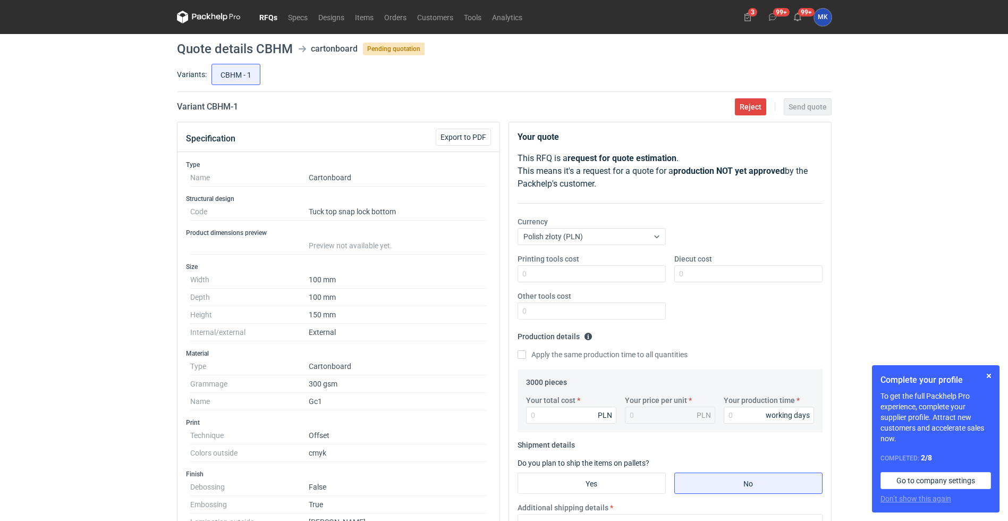
click at [267, 19] on link "RFQs" at bounding box center [268, 17] width 29 height 13
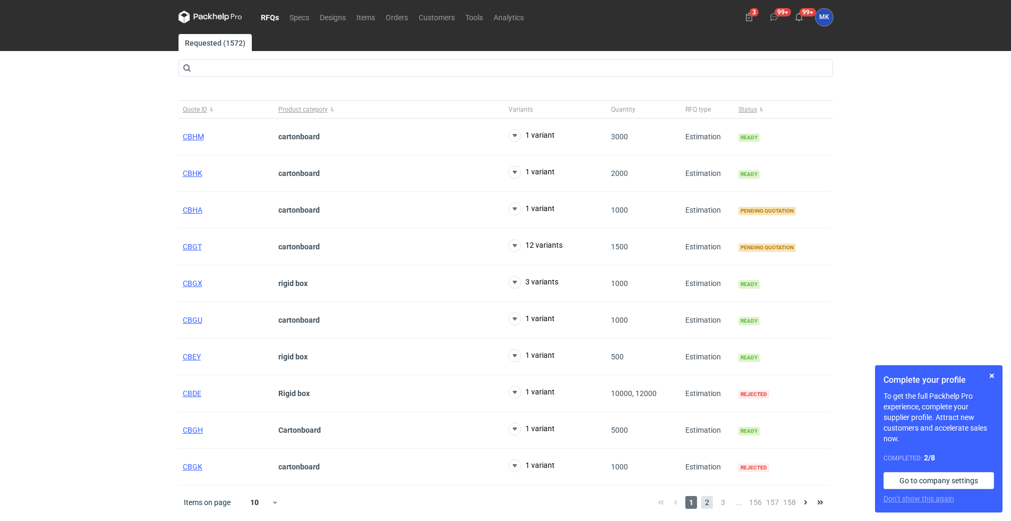
click at [703, 503] on span "2" at bounding box center [708, 502] width 12 height 13
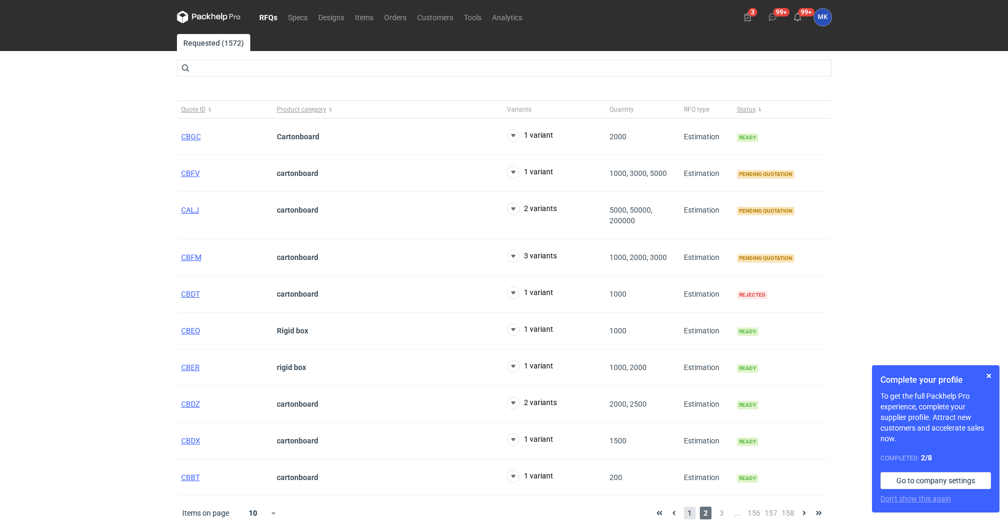
click at [688, 509] on span "1" at bounding box center [690, 512] width 12 height 13
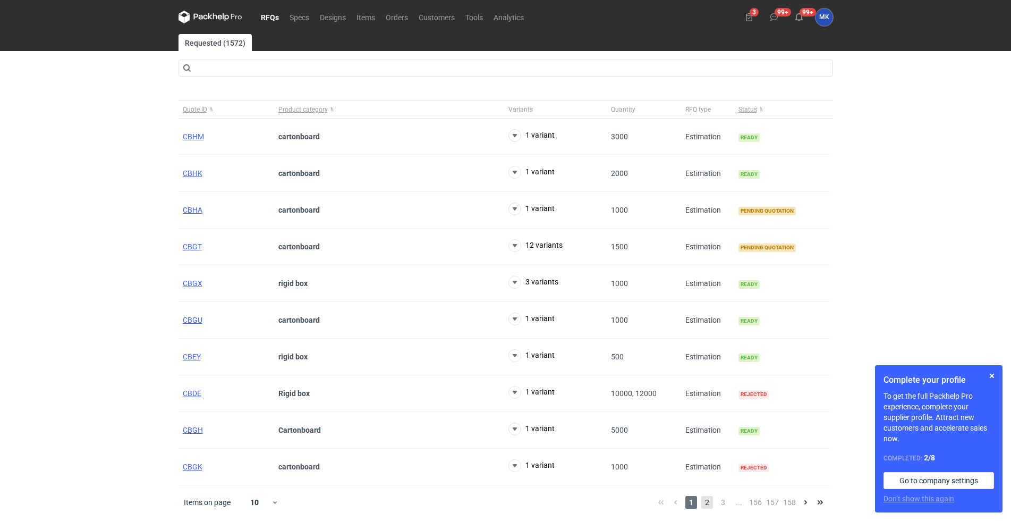
click at [702, 502] on span "2" at bounding box center [708, 502] width 12 height 13
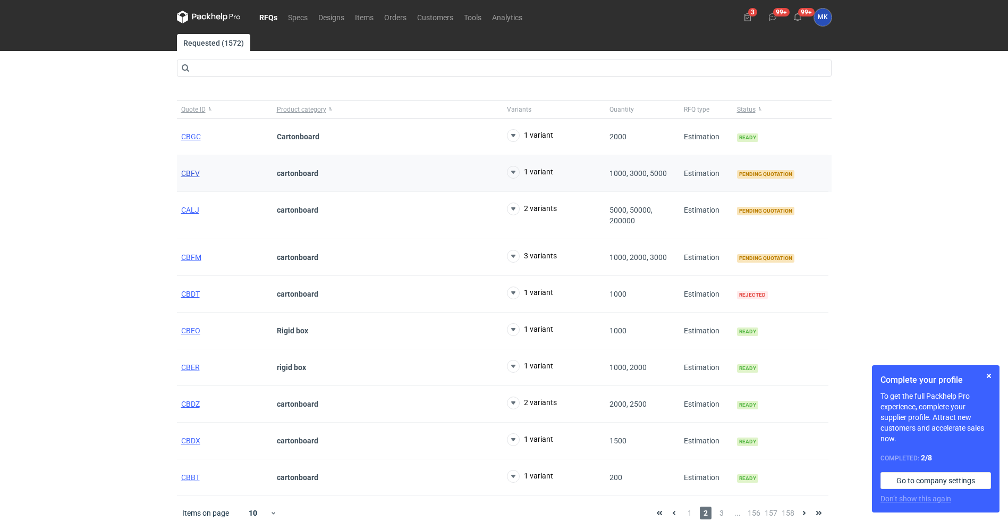
click at [197, 177] on span "CBFV" at bounding box center [190, 173] width 19 height 9
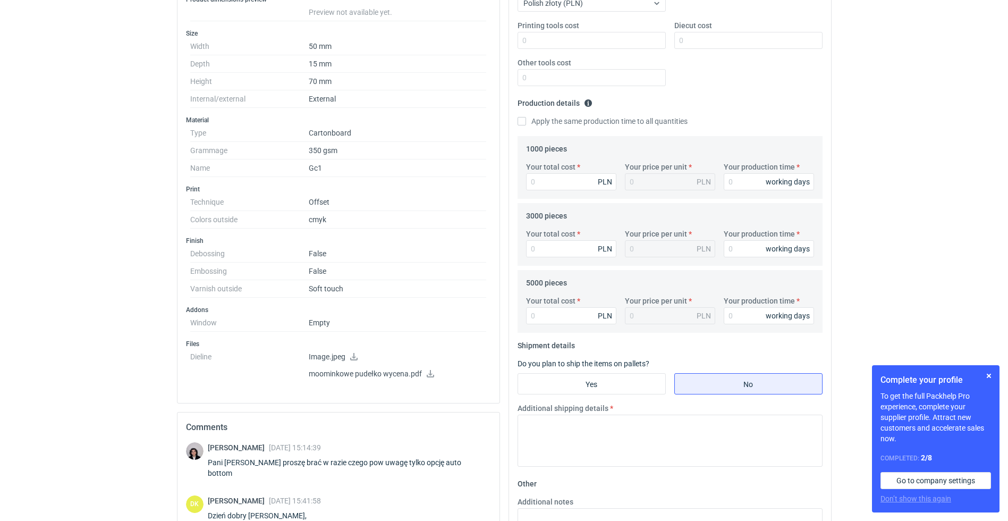
scroll to position [133, 0]
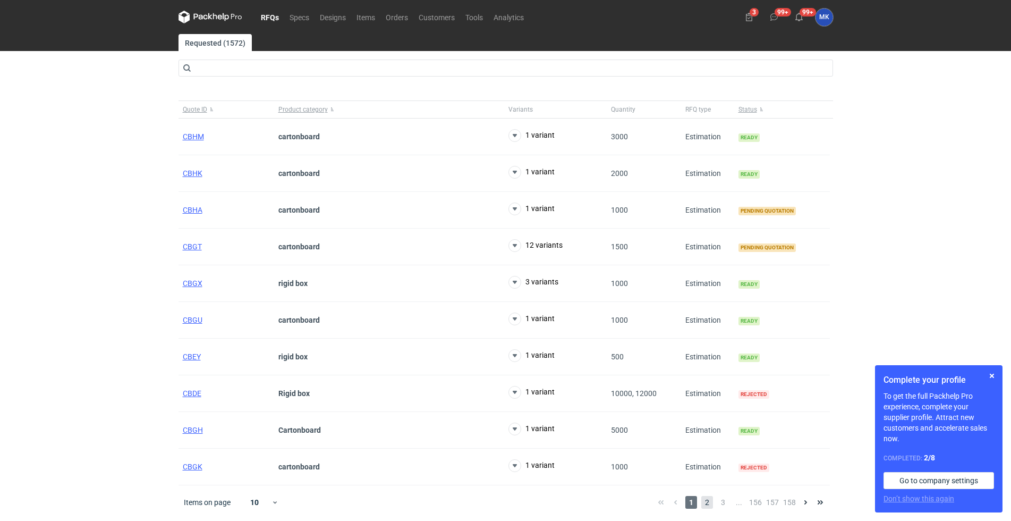
click at [710, 508] on span "2" at bounding box center [708, 502] width 12 height 13
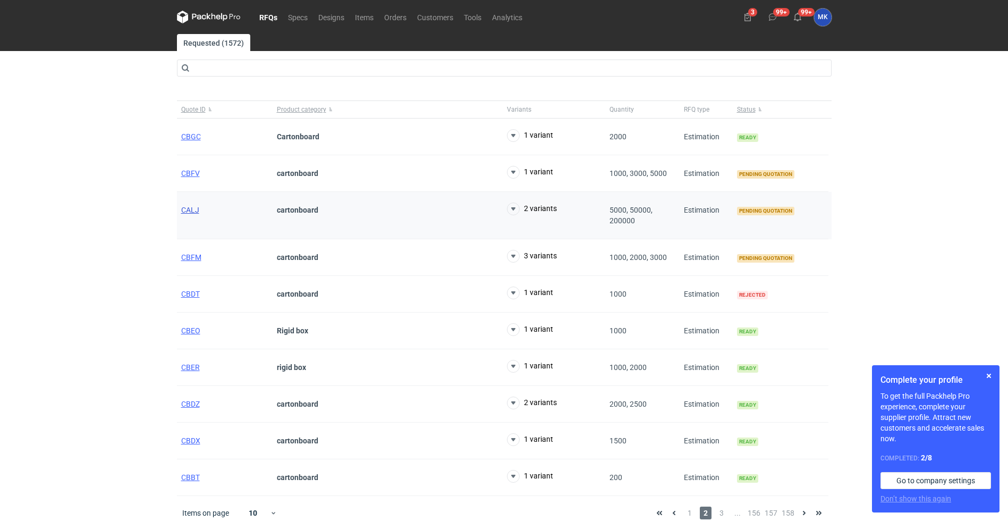
click at [181, 210] on span "CALJ" at bounding box center [190, 210] width 18 height 9
click at [191, 255] on span "CBFM" at bounding box center [191, 257] width 20 height 9
click at [188, 172] on span "CBFV" at bounding box center [190, 173] width 19 height 9
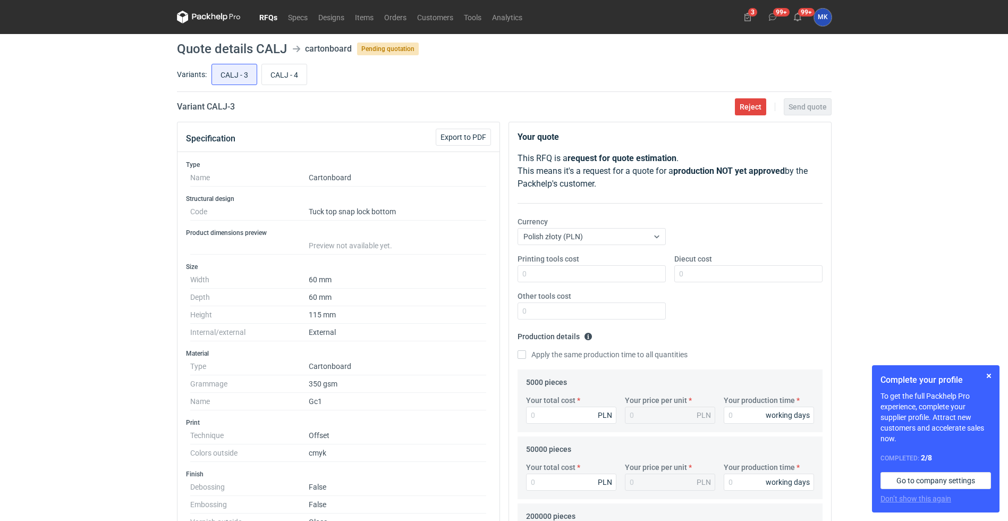
drag, startPoint x: 213, startPoint y: 103, endPoint x: 252, endPoint y: 112, distance: 40.4
click at [235, 106] on h2 "Variant CALJ - 3" at bounding box center [206, 106] width 58 height 13
click at [287, 215] on dt "Code" at bounding box center [249, 212] width 119 height 18
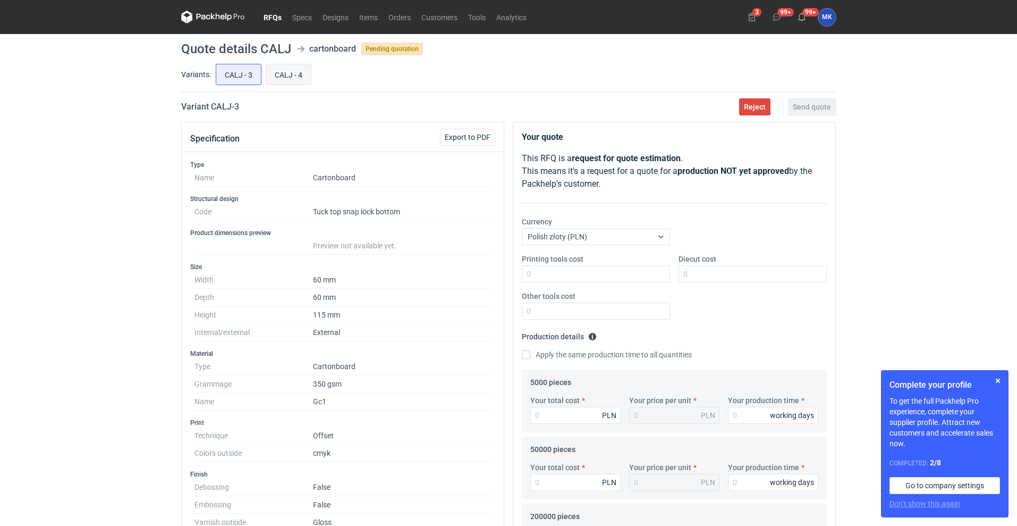
click at [281, 72] on input "CALJ - 4" at bounding box center [288, 74] width 45 height 20
radio input "true"
click at [258, 72] on input "CALJ - 3" at bounding box center [238, 74] width 45 height 20
radio input "true"
click at [286, 72] on input "CALJ - 4" at bounding box center [288, 74] width 45 height 20
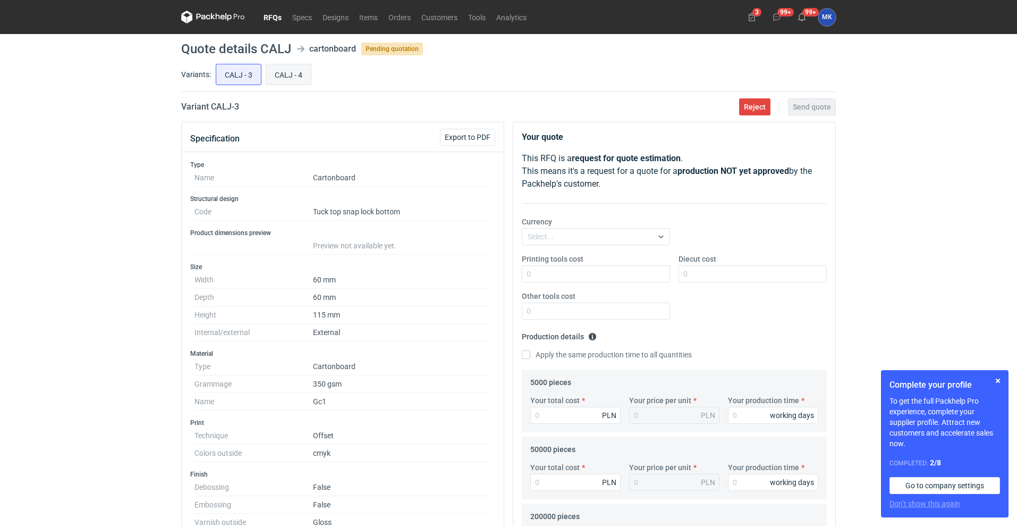
radio input "true"
click at [252, 72] on input "CALJ - 3" at bounding box center [238, 74] width 45 height 20
radio input "true"
click at [290, 72] on input "CALJ - 4" at bounding box center [288, 74] width 45 height 20
radio input "true"
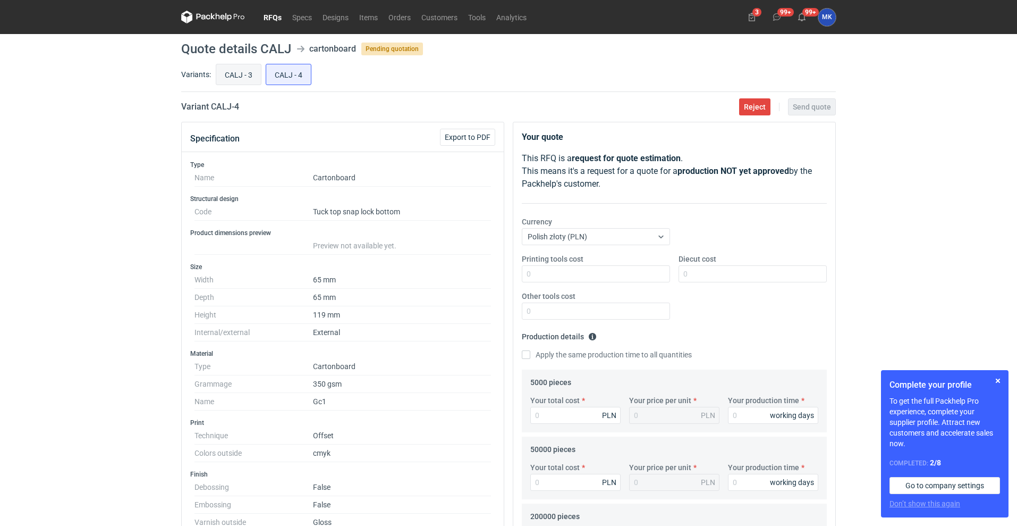
click at [232, 71] on input "CALJ - 3" at bounding box center [238, 74] width 45 height 20
radio input "true"
click at [282, 75] on input "CALJ - 4" at bounding box center [288, 74] width 45 height 20
radio input "true"
click at [248, 78] on input "CALJ - 3" at bounding box center [238, 74] width 45 height 20
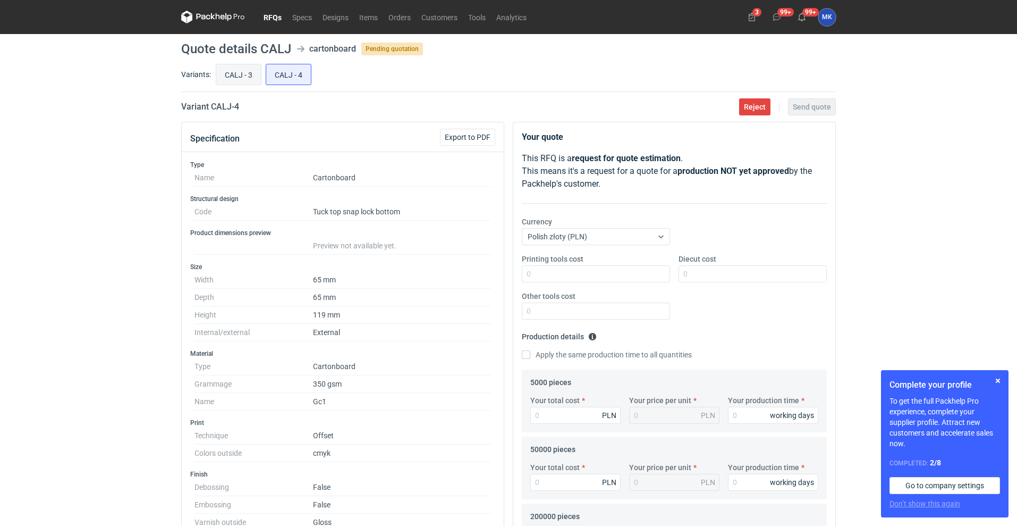
radio input "true"
click at [286, 81] on input "CALJ - 4" at bounding box center [288, 74] width 45 height 20
radio input "true"
click at [239, 75] on input "CALJ - 3" at bounding box center [238, 74] width 45 height 20
radio input "true"
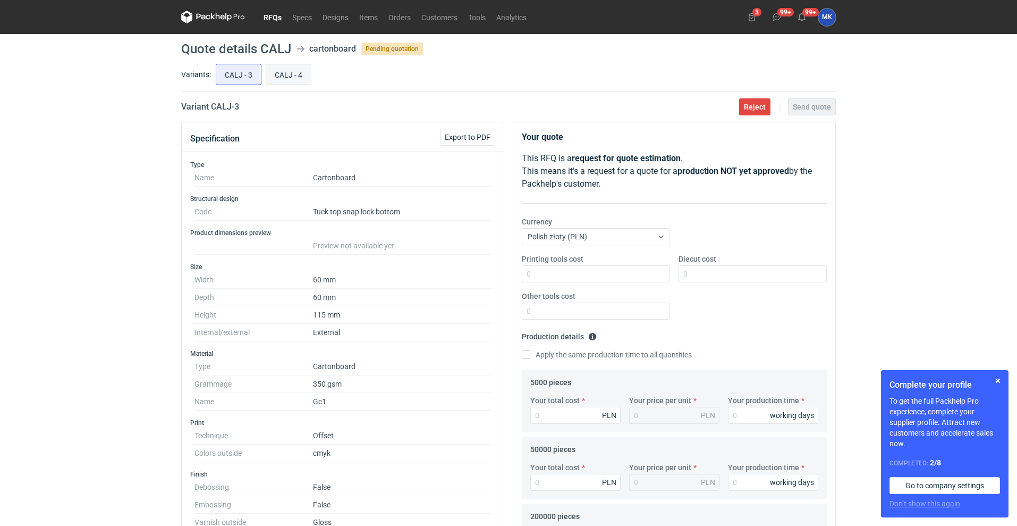
click at [295, 76] on input "CALJ - 4" at bounding box center [288, 74] width 45 height 20
radio input "true"
click at [242, 72] on input "CALJ - 3" at bounding box center [238, 74] width 45 height 20
radio input "true"
click at [293, 78] on input "CALJ - 4" at bounding box center [288, 74] width 45 height 20
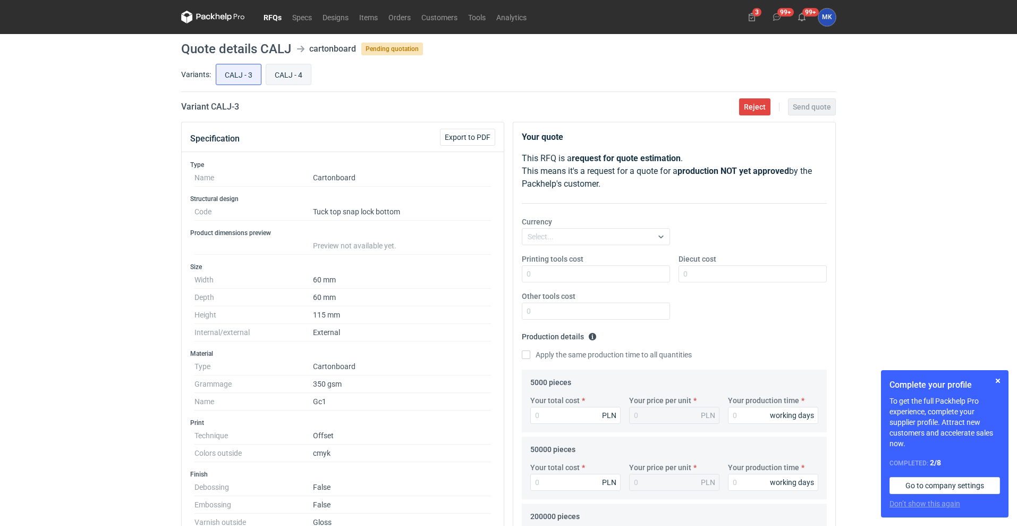
radio input "true"
click at [250, 75] on input "CALJ - 3" at bounding box center [238, 74] width 45 height 20
radio input "true"
click at [294, 81] on input "CALJ - 4" at bounding box center [288, 74] width 45 height 20
radio input "true"
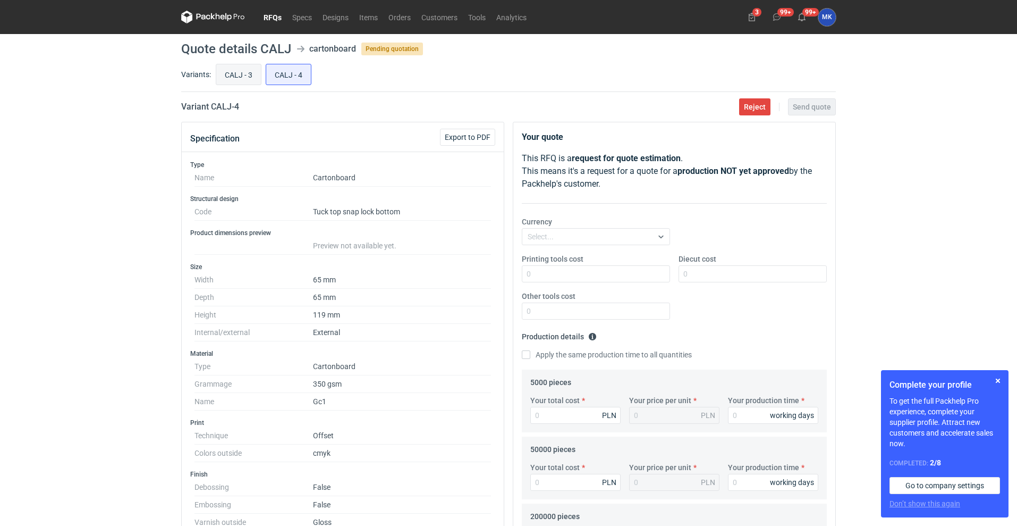
click at [243, 79] on input "CALJ - 3" at bounding box center [238, 74] width 45 height 20
radio input "true"
click at [293, 88] on div "Variants: CALJ - 3 CALJ - 4" at bounding box center [508, 77] width 655 height 30
click at [272, 79] on input "CALJ - 4" at bounding box center [288, 74] width 45 height 20
radio input "true"
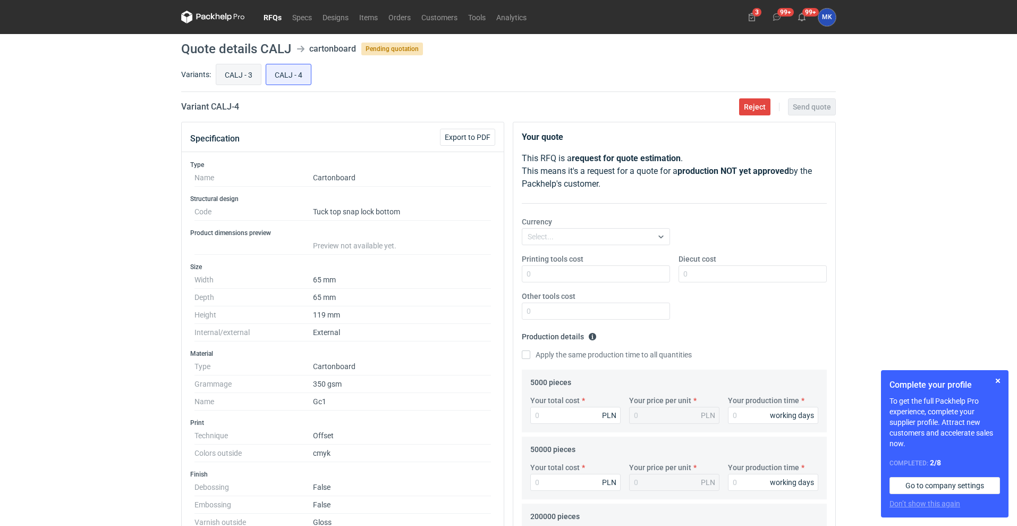
click at [243, 72] on input "CALJ - 3" at bounding box center [238, 74] width 45 height 20
radio input "true"
click at [290, 74] on input "CALJ - 4" at bounding box center [288, 74] width 45 height 20
radio input "true"
click at [254, 75] on input "CALJ - 3" at bounding box center [238, 74] width 45 height 20
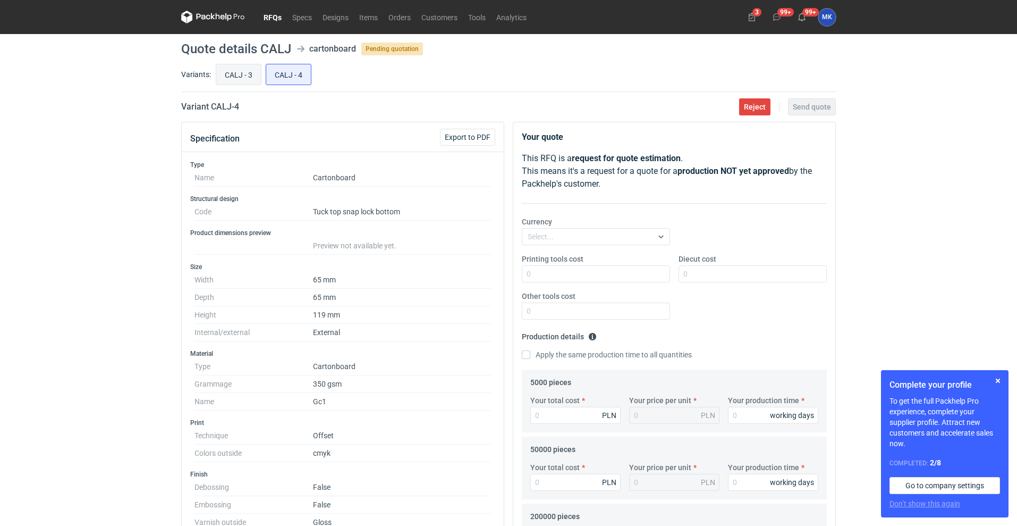
radio input "true"
click at [294, 77] on input "CALJ - 4" at bounding box center [288, 74] width 45 height 20
radio input "true"
click at [258, 77] on input "CALJ - 3" at bounding box center [238, 74] width 45 height 20
radio input "true"
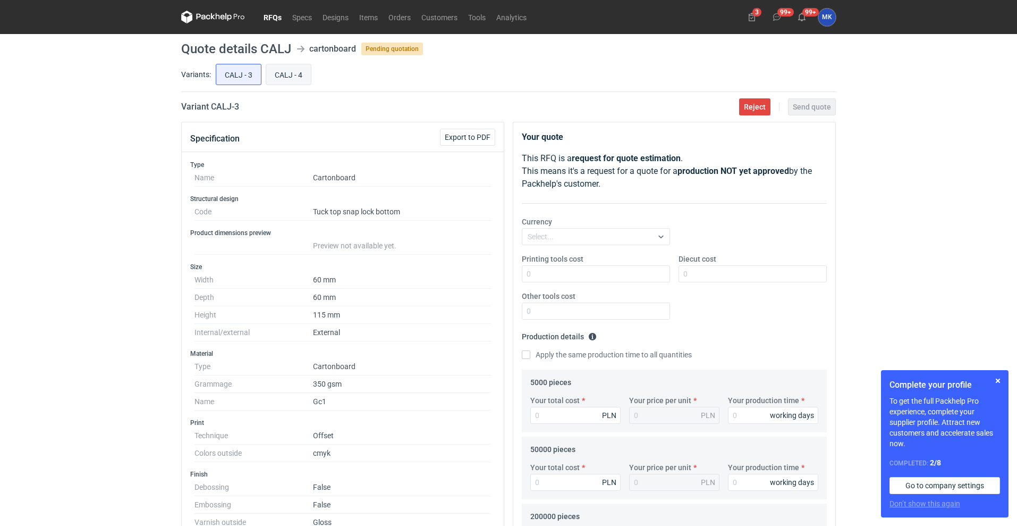
click at [299, 79] on input "CALJ - 4" at bounding box center [288, 74] width 45 height 20
radio input "true"
click at [293, 70] on input "CBFM - 2" at bounding box center [291, 74] width 47 height 20
radio input "true"
click at [337, 71] on input "CBFM - 3" at bounding box center [343, 74] width 47 height 20
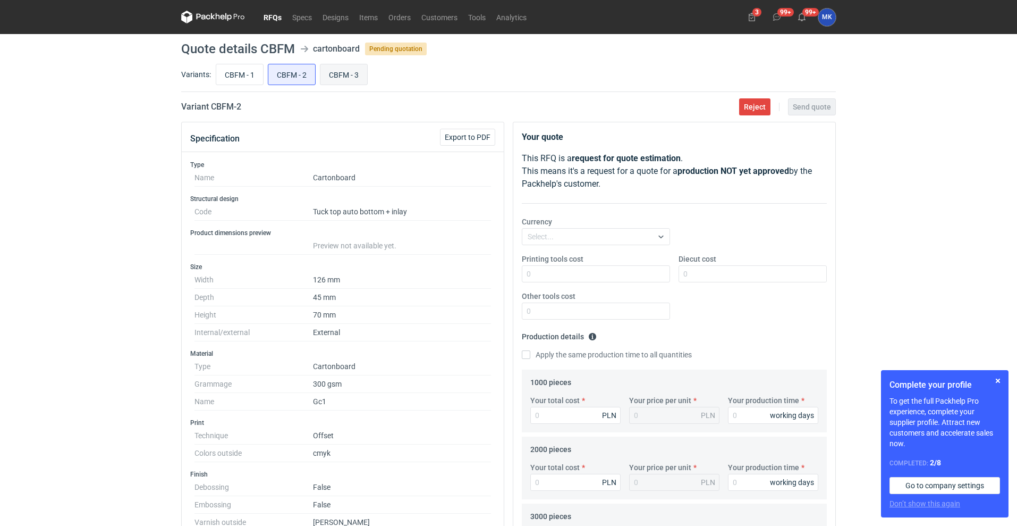
radio input "true"
click at [285, 68] on input "CBFM - 2" at bounding box center [291, 74] width 47 height 20
radio input "true"
click at [229, 66] on input "CBFM - 1" at bounding box center [239, 74] width 47 height 20
radio input "true"
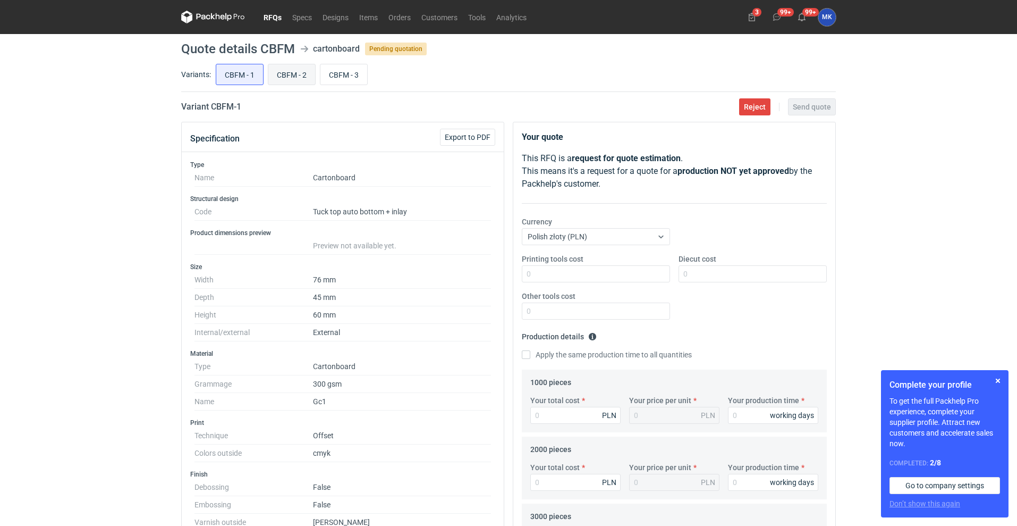
click at [286, 70] on input "CBFM - 2" at bounding box center [291, 74] width 47 height 20
radio input "true"
click at [346, 71] on input "CBFM - 3" at bounding box center [343, 74] width 47 height 20
radio input "true"
drag, startPoint x: 301, startPoint y: 74, endPoint x: 259, endPoint y: 74, distance: 42.5
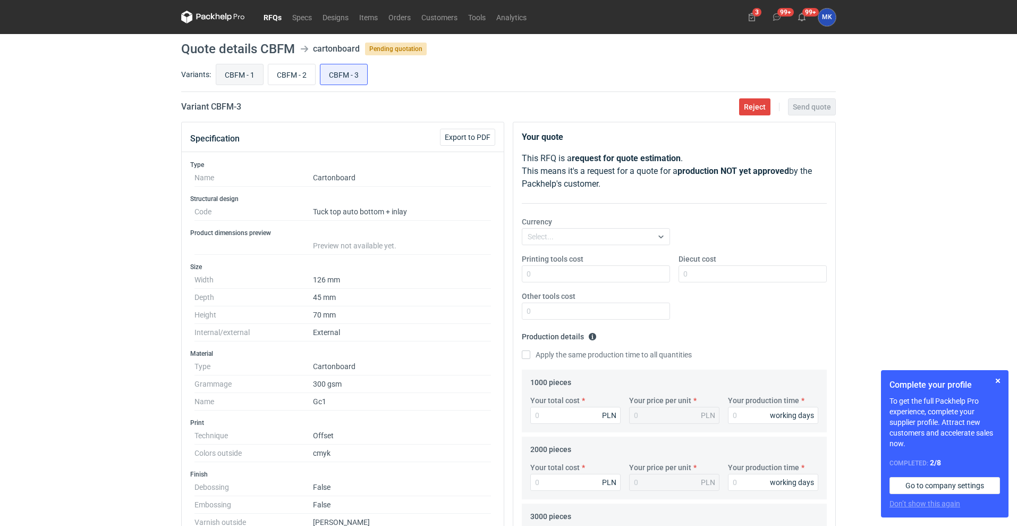
click at [298, 74] on input "CBFM - 2" at bounding box center [291, 74] width 47 height 20
radio input "true"
click at [224, 69] on input "CBFM - 1" at bounding box center [239, 74] width 47 height 20
radio input "true"
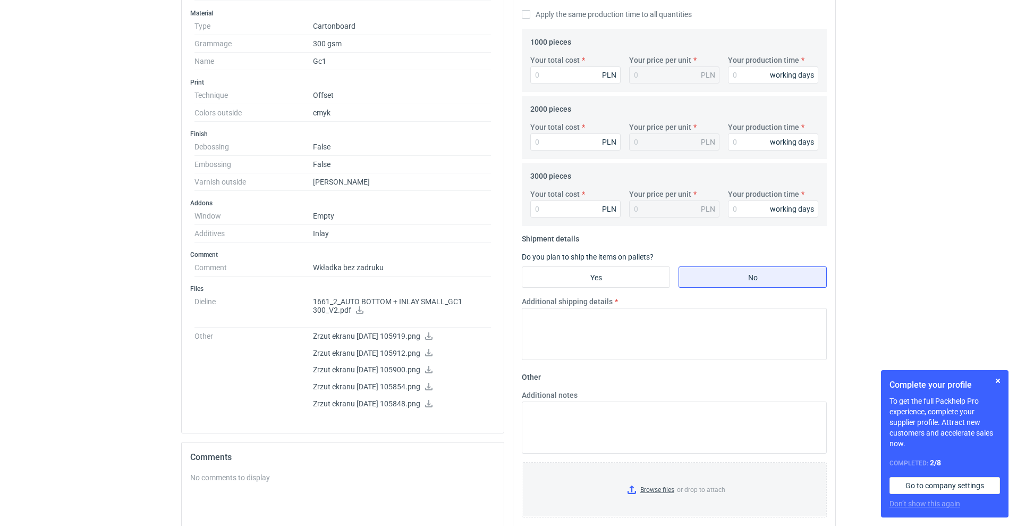
scroll to position [399, 0]
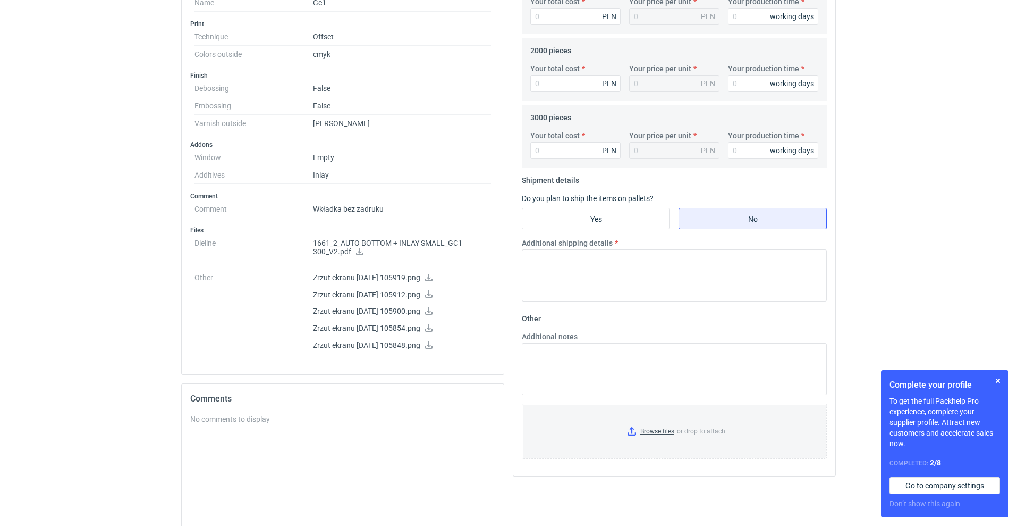
click at [358, 250] on icon at bounding box center [359, 251] width 7 height 7
click at [433, 275] on icon at bounding box center [429, 277] width 9 height 7
click at [433, 295] on icon at bounding box center [429, 293] width 9 height 7
click at [433, 311] on icon at bounding box center [428, 310] width 7 height 7
click at [433, 331] on icon at bounding box center [428, 327] width 7 height 7
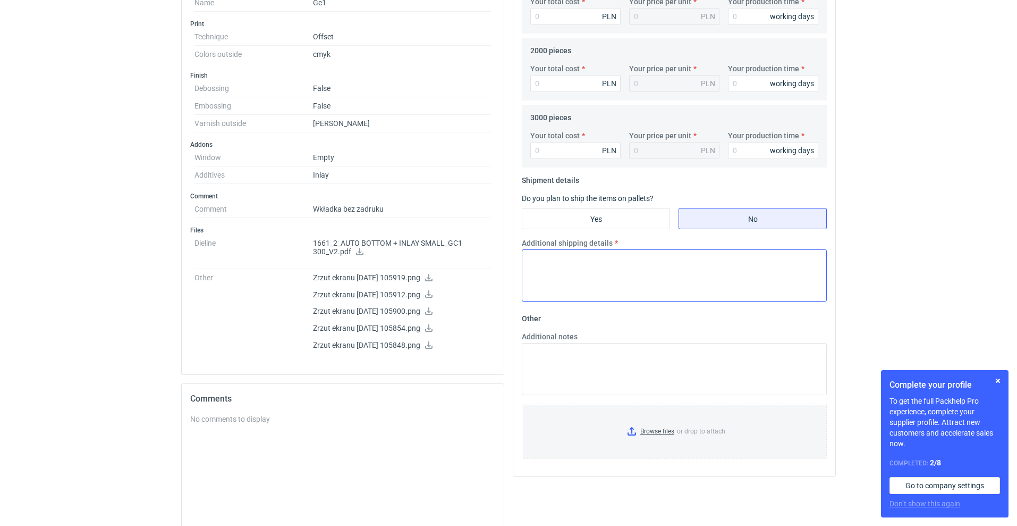
drag, startPoint x: 445, startPoint y: 340, endPoint x: 617, endPoint y: 253, distance: 193.0
click at [445, 340] on dd "Zrzut ekranu 2025-08-29 105919.png Zrzut ekranu 2025-08-29 105912.png Zrzut ekr…" at bounding box center [402, 313] width 178 height 89
click at [353, 447] on div "No comments to display" at bounding box center [342, 490] width 305 height 154
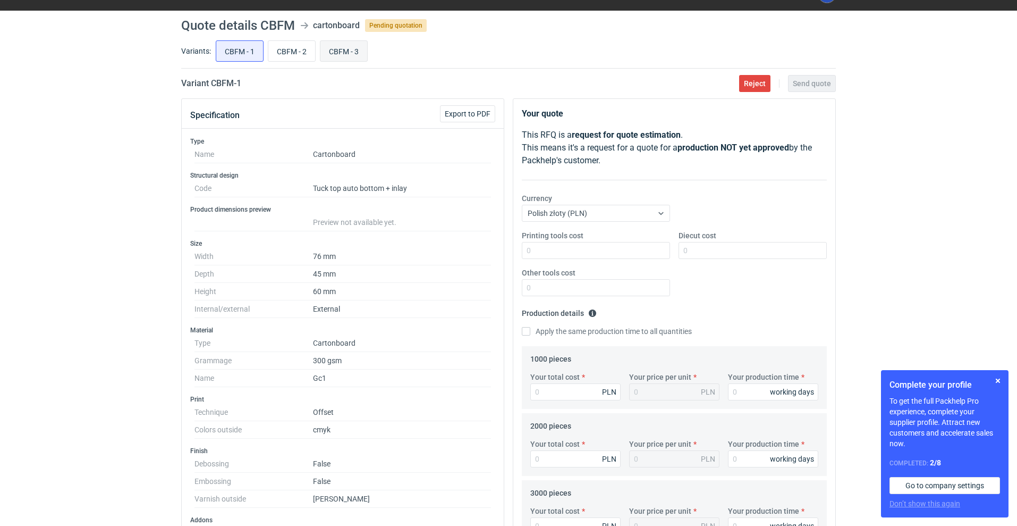
scroll to position [0, 0]
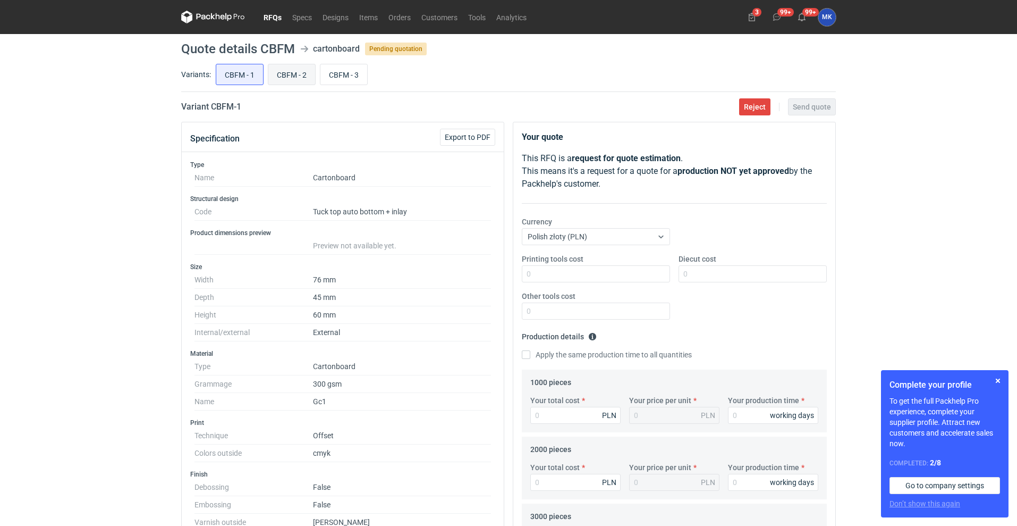
click at [303, 77] on input "CBFM - 2" at bounding box center [291, 74] width 47 height 20
radio input "true"
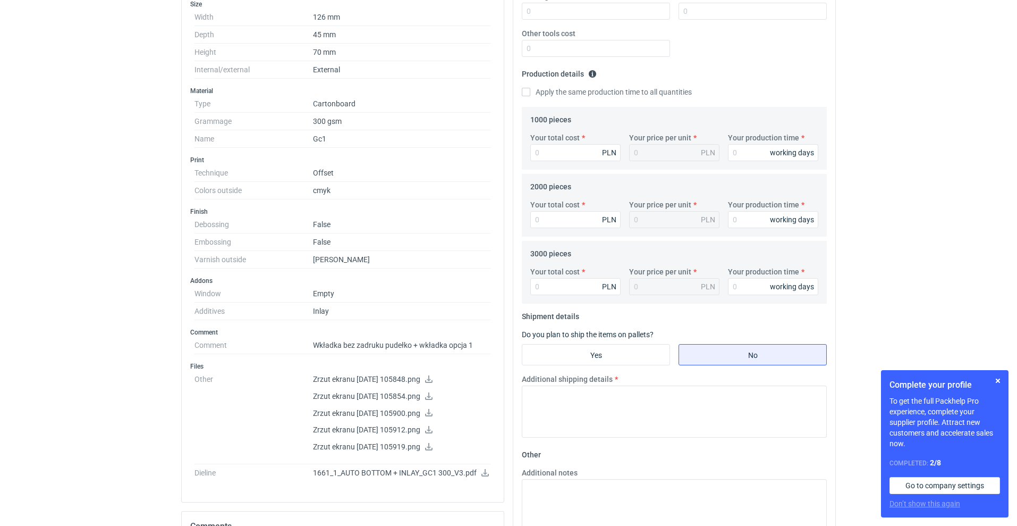
scroll to position [332, 0]
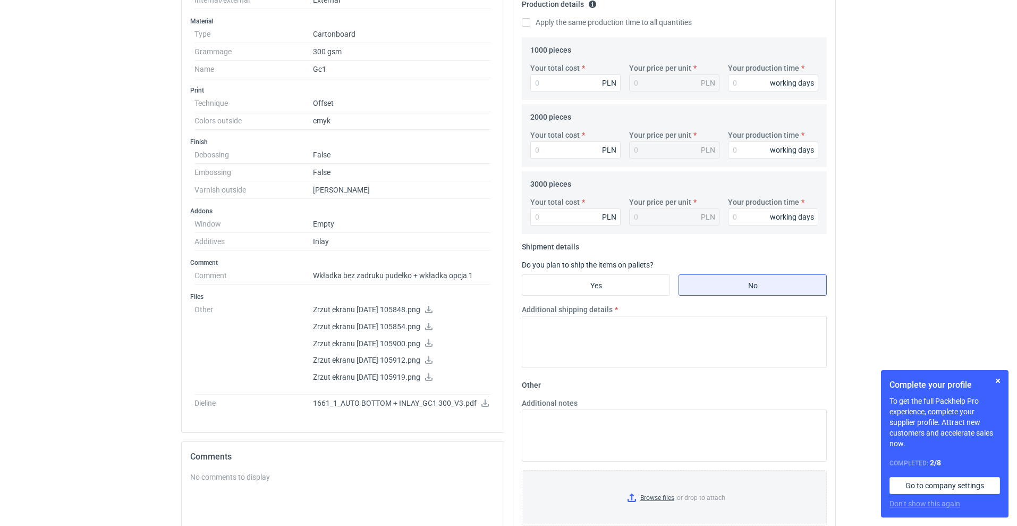
click at [483, 406] on icon at bounding box center [485, 402] width 7 height 7
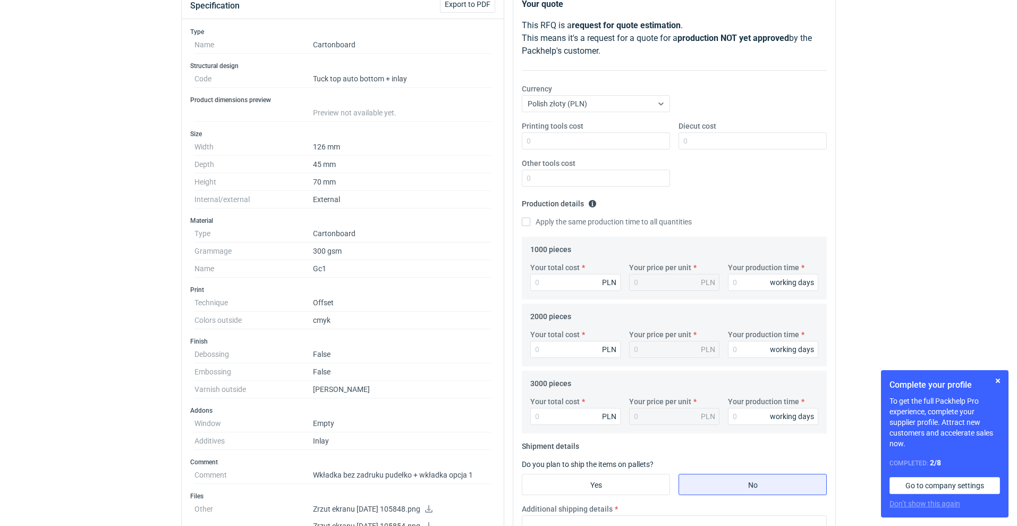
scroll to position [0, 0]
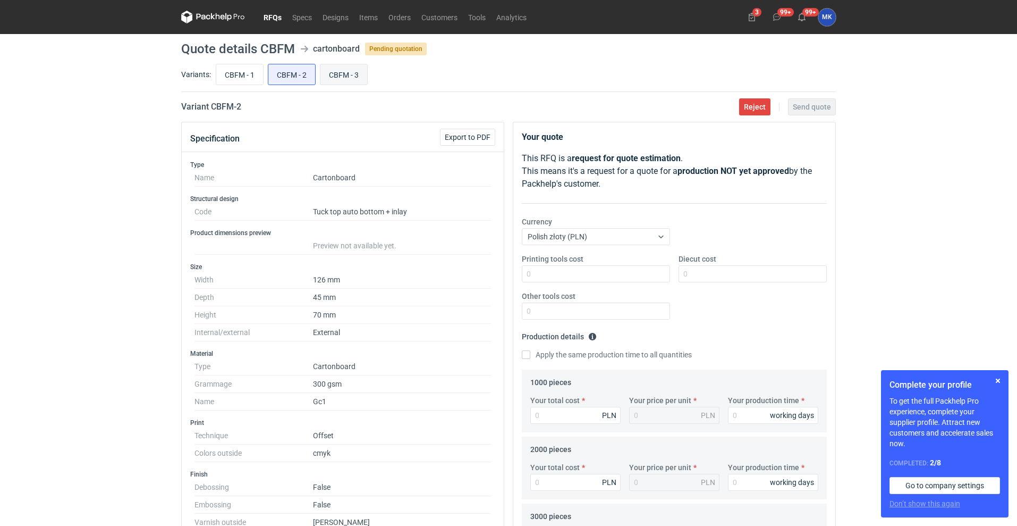
click at [335, 80] on input "CBFM - 3" at bounding box center [343, 74] width 47 height 20
radio input "true"
click at [256, 72] on input "CBFM - 1" at bounding box center [239, 74] width 47 height 20
radio input "true"
click at [312, 78] on input "CBFM - 2" at bounding box center [291, 74] width 47 height 20
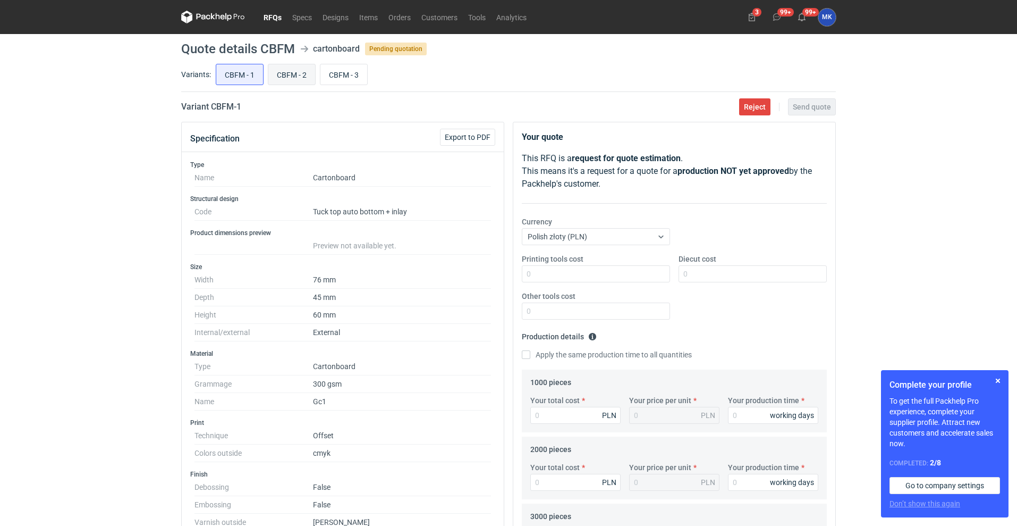
radio input "true"
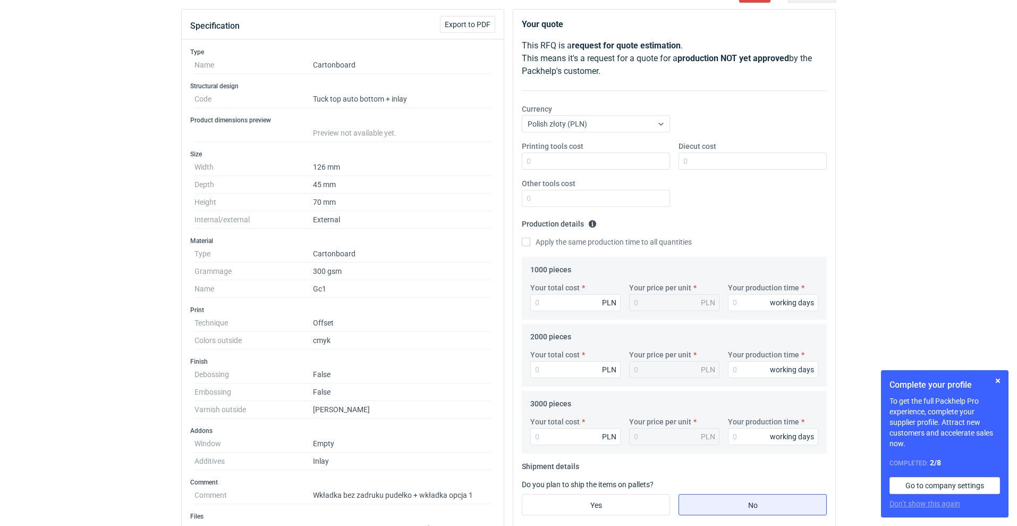
scroll to position [66, 0]
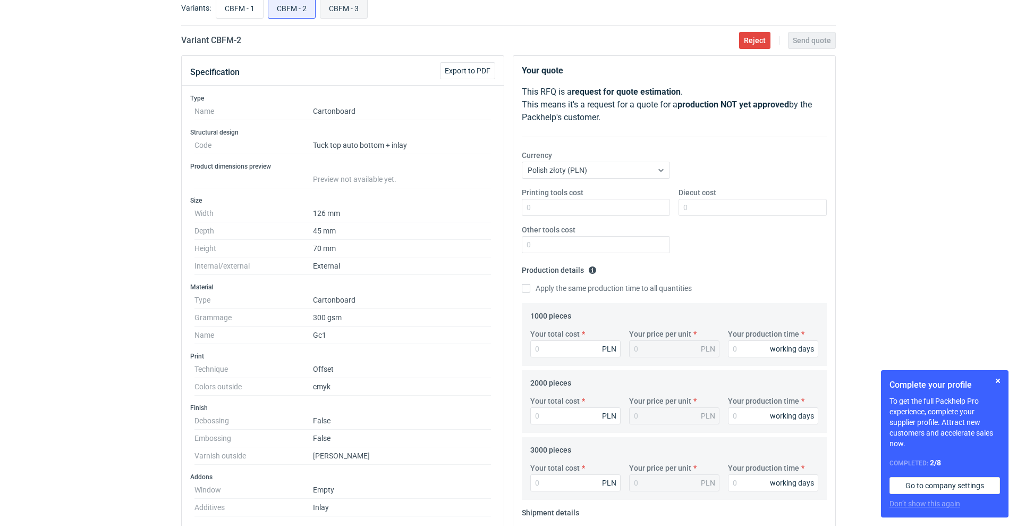
click at [345, 15] on input "CBFM - 3" at bounding box center [343, 8] width 47 height 20
radio input "true"
click at [294, 9] on input "CBFM - 2" at bounding box center [291, 8] width 47 height 20
radio input "true"
click at [341, 5] on input "CBFM - 3" at bounding box center [343, 8] width 47 height 20
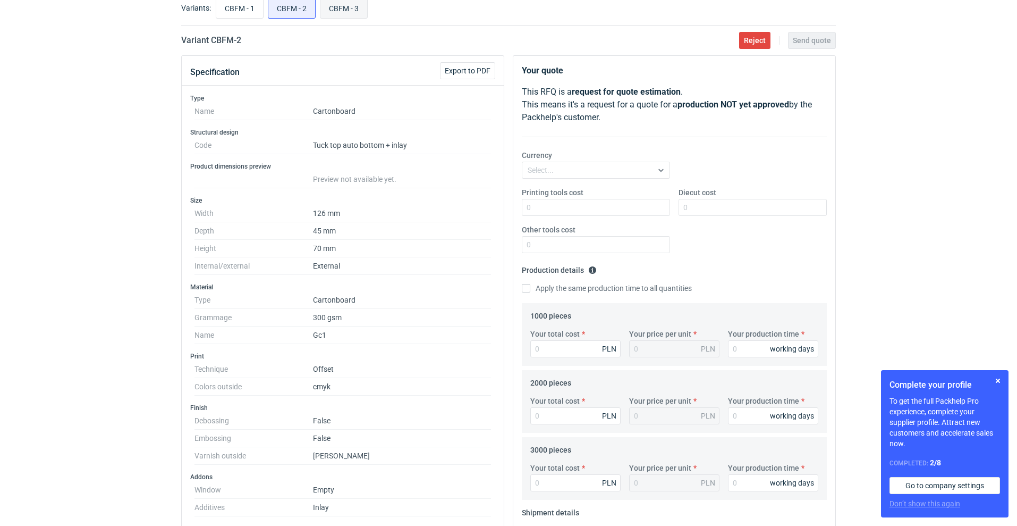
radio input "true"
click at [297, 6] on input "CBFM - 2" at bounding box center [291, 8] width 47 height 20
radio input "true"
